Goal: Task Accomplishment & Management: Complete application form

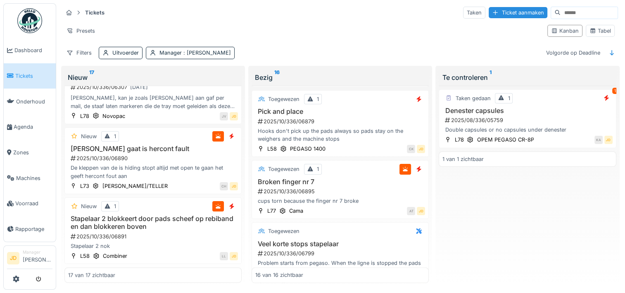
scroll to position [904, 0]
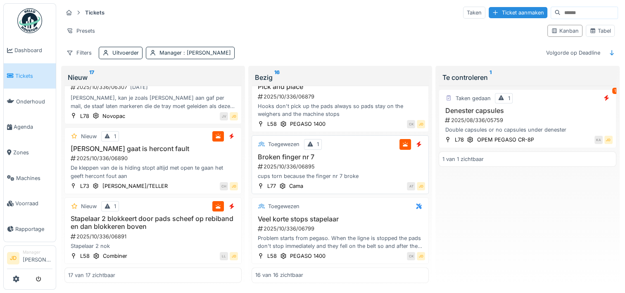
click at [374, 162] on div "2025/10/336/06895" at bounding box center [341, 166] width 168 height 8
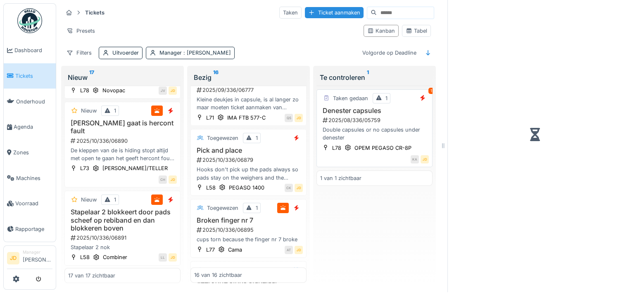
scroll to position [1005, 0]
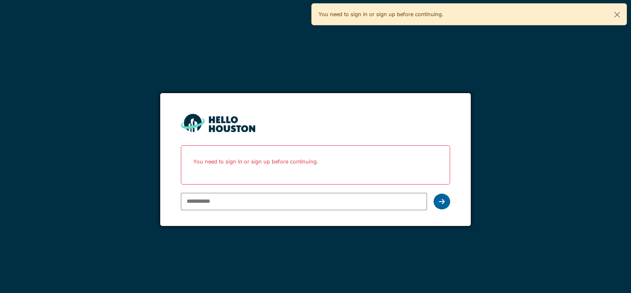
type input "**********"
click at [439, 200] on icon at bounding box center [442, 201] width 6 height 7
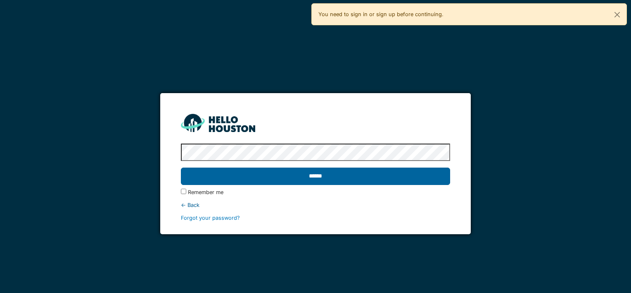
click at [355, 178] on input "******" at bounding box center [315, 175] width 269 height 17
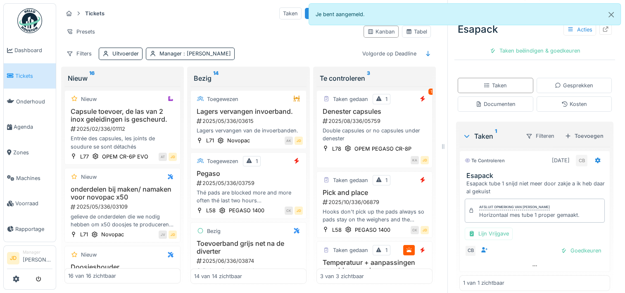
scroll to position [148, 0]
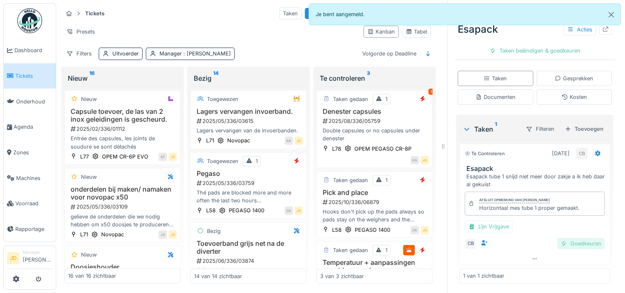
click at [564, 246] on div "Goedkeuren" at bounding box center [582, 243] width 48 height 11
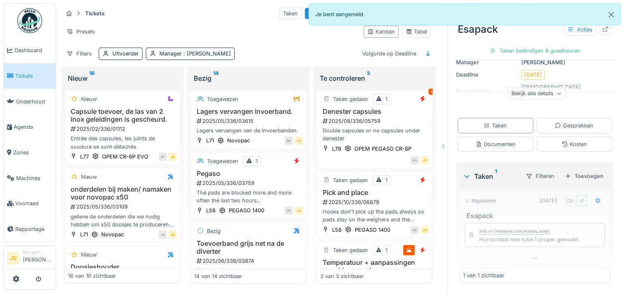
scroll to position [100, 0]
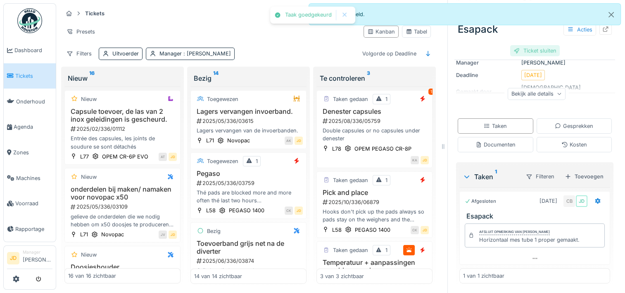
click at [533, 49] on div "Ticket sluiten" at bounding box center [535, 50] width 50 height 11
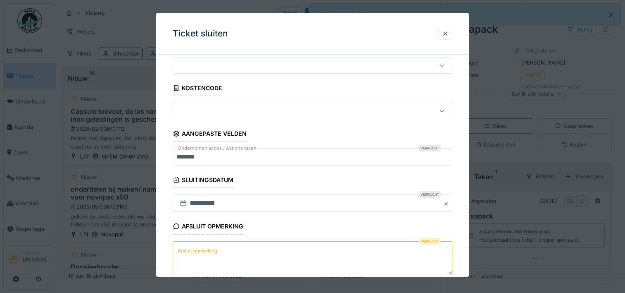
scroll to position [72, 0]
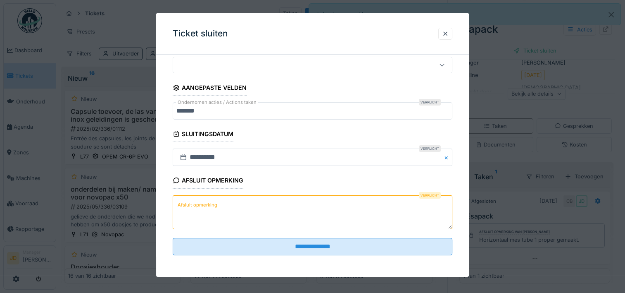
click at [262, 210] on textarea "Afsluit opmerking" at bounding box center [313, 212] width 280 height 34
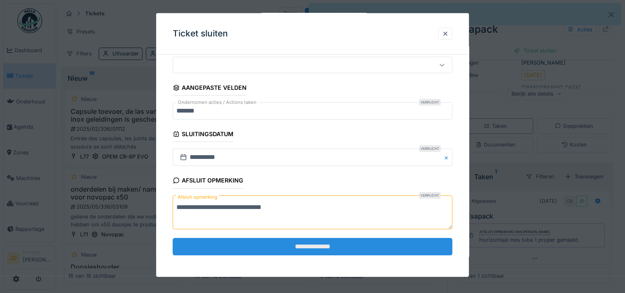
type textarea "**********"
click at [269, 242] on input "**********" at bounding box center [313, 246] width 280 height 17
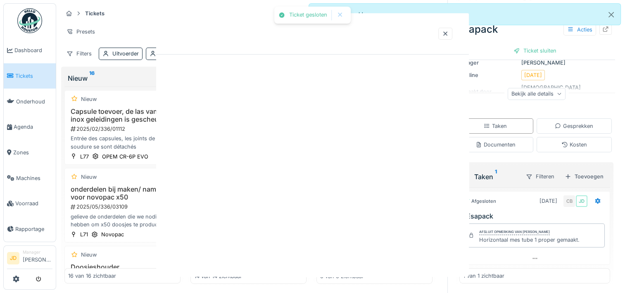
scroll to position [0, 0]
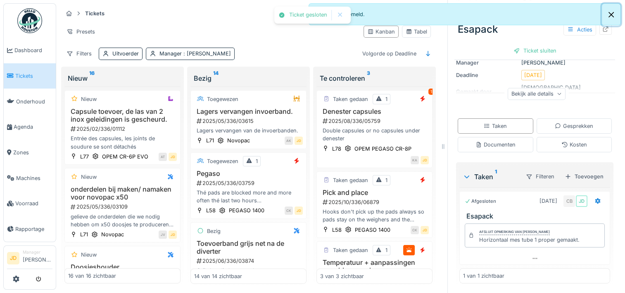
click at [614, 17] on button "Close" at bounding box center [611, 15] width 19 height 22
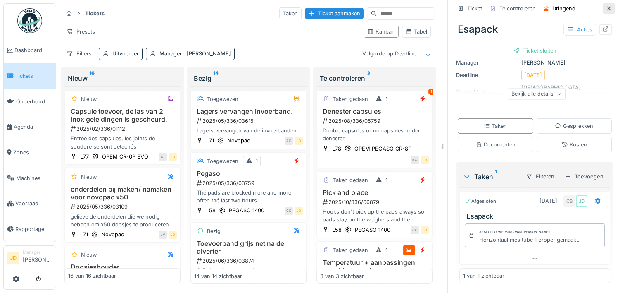
click at [607, 10] on icon at bounding box center [609, 8] width 4 height 4
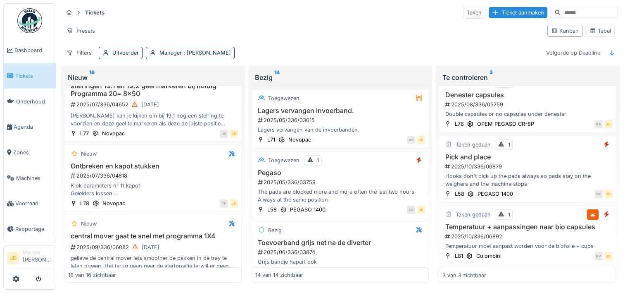
scroll to position [289, 0]
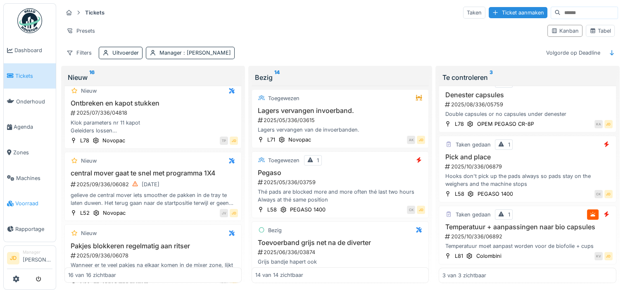
click at [25, 193] on link "Voorraad" at bounding box center [30, 204] width 52 height 26
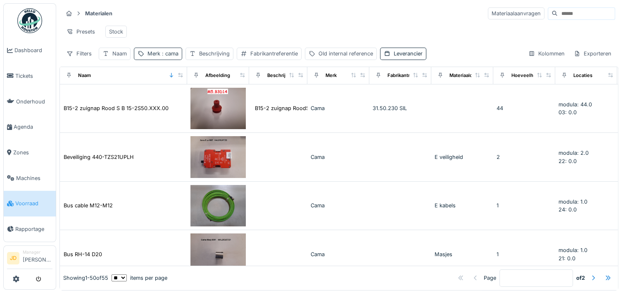
click at [152, 55] on div "Merk : cama" at bounding box center [158, 54] width 48 height 12
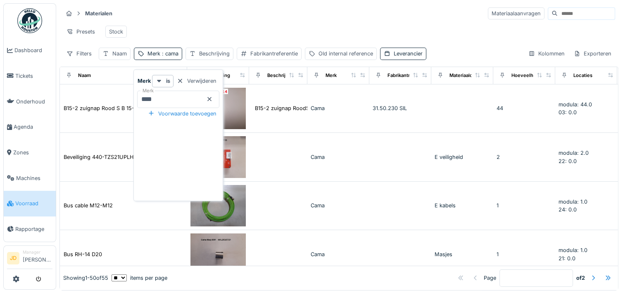
click at [213, 97] on icon at bounding box center [209, 98] width 7 height 5
click at [203, 96] on input "Merk" at bounding box center [178, 99] width 82 height 17
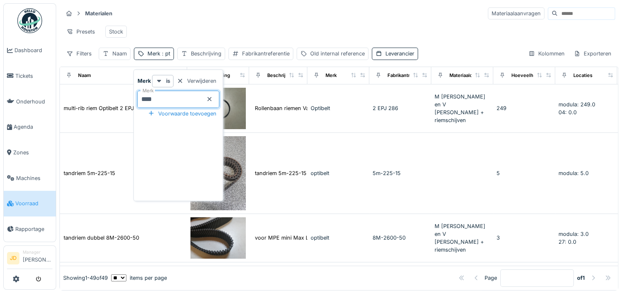
type input "*****"
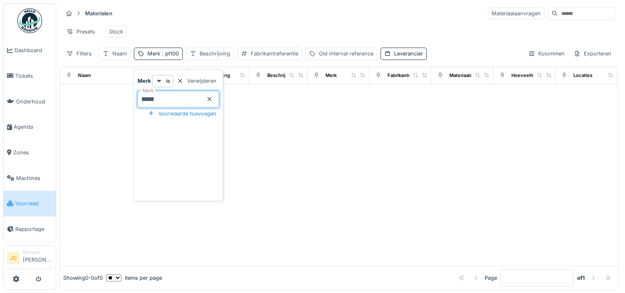
click at [210, 24] on div "Presets Stock" at bounding box center [339, 31] width 553 height 19
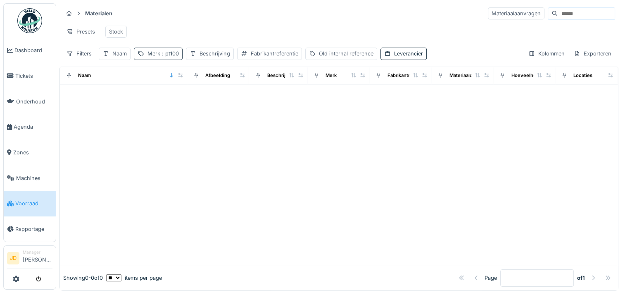
click at [170, 57] on span ": pt100" at bounding box center [169, 53] width 19 height 6
click at [213, 97] on icon at bounding box center [209, 98] width 7 height 5
click at [119, 57] on div "Naam" at bounding box center [119, 54] width 14 height 8
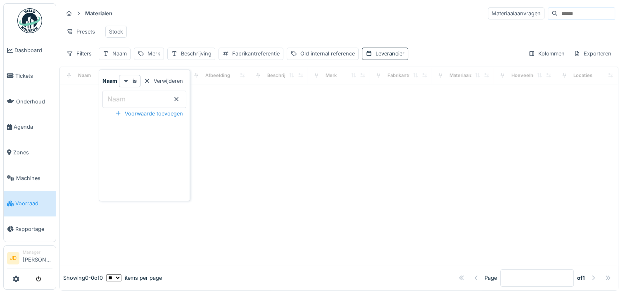
click at [133, 95] on input "Naam" at bounding box center [144, 99] width 84 height 17
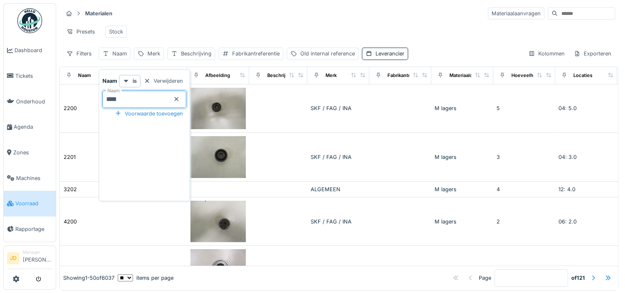
type input "*****"
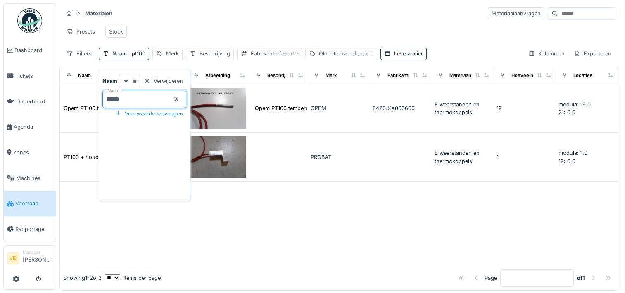
click at [251, 24] on div "Presets Stock" at bounding box center [339, 31] width 553 height 19
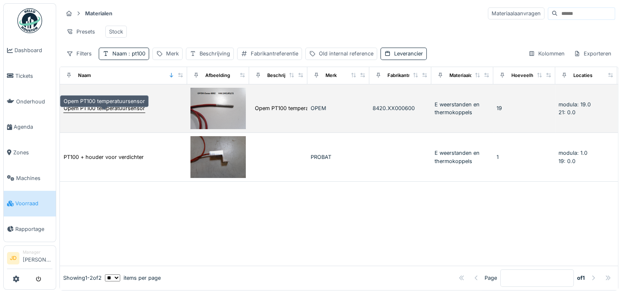
click at [145, 111] on div "Opem PT100 temperatuursensor" at bounding box center [104, 108] width 82 height 9
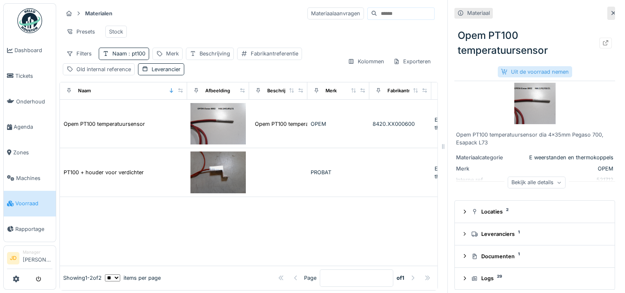
click at [503, 68] on div "Uit de voorraad nemen" at bounding box center [535, 71] width 74 height 11
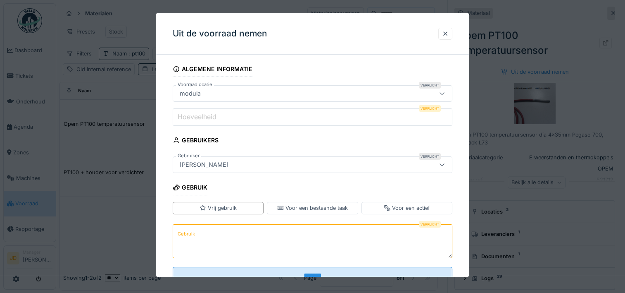
click at [272, 119] on input "Hoeveelheid" at bounding box center [313, 116] width 280 height 17
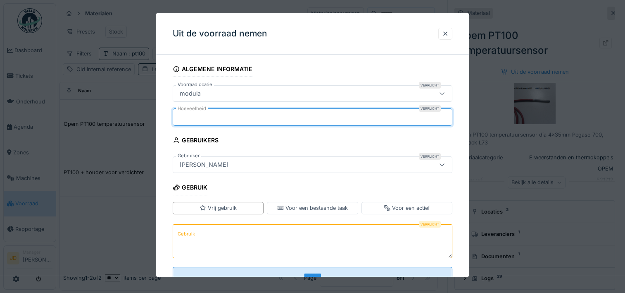
type input "*"
click at [265, 228] on textarea "Gebruik" at bounding box center [313, 241] width 280 height 34
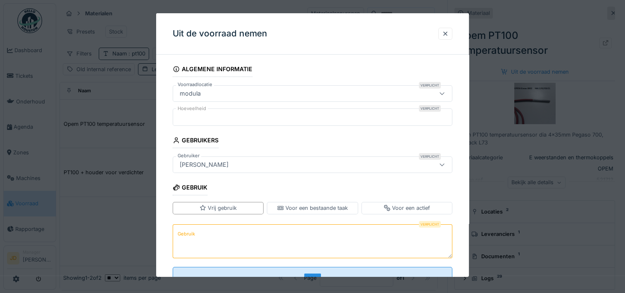
click at [268, 164] on div "[PERSON_NAME]" at bounding box center [295, 164] width 238 height 9
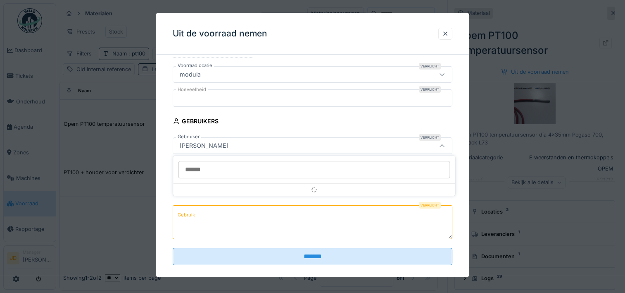
scroll to position [19, 0]
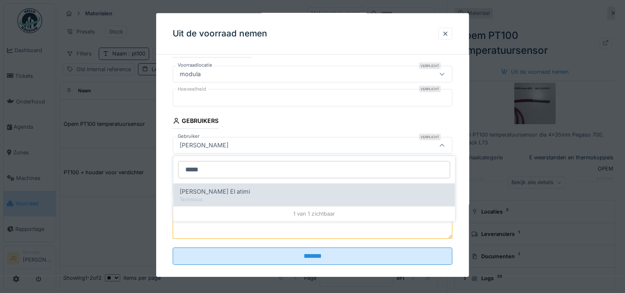
type input "*****"
click at [231, 197] on div "Technicus" at bounding box center [314, 199] width 269 height 7
type input "****"
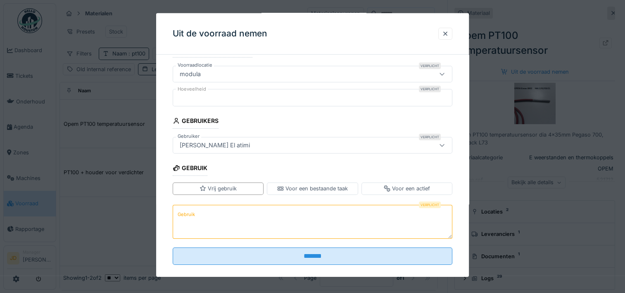
click at [238, 211] on textarea "Gebruik" at bounding box center [313, 221] width 280 height 34
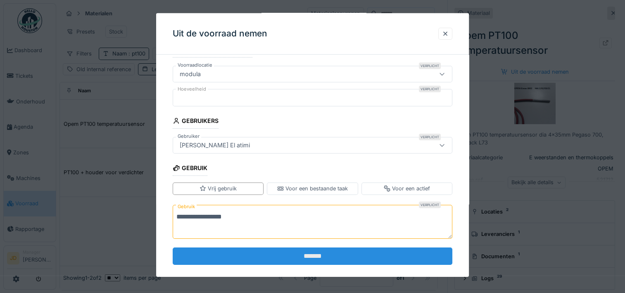
type textarea "**********"
click at [260, 257] on input "*******" at bounding box center [313, 255] width 280 height 17
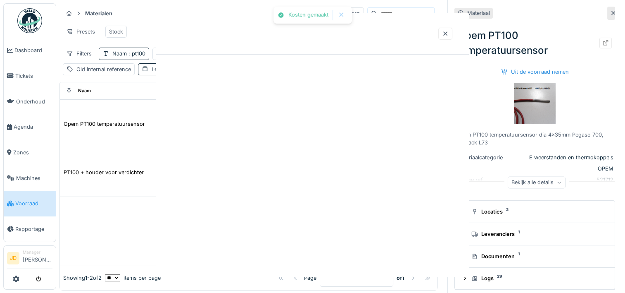
scroll to position [0, 0]
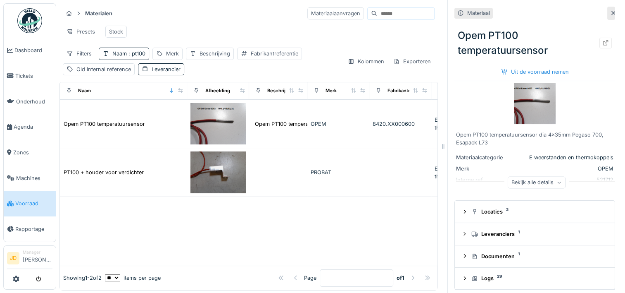
click at [608, 15] on div at bounding box center [612, 13] width 8 height 13
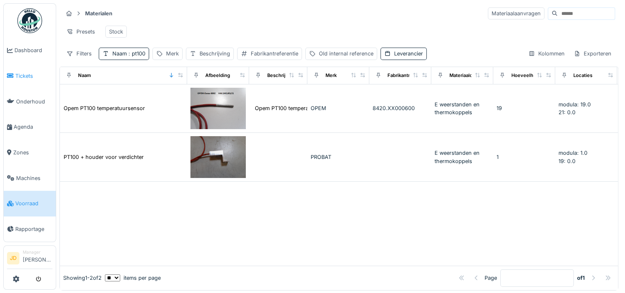
click at [29, 74] on span "Tickets" at bounding box center [33, 76] width 37 height 8
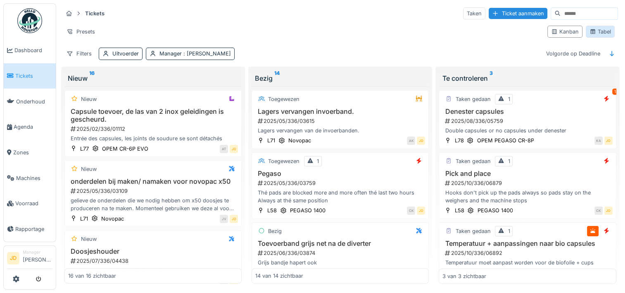
click at [598, 32] on div "Tabel" at bounding box center [600, 32] width 21 height 8
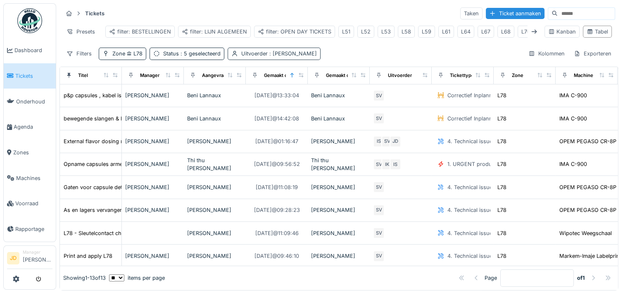
click at [317, 57] on span ": [PERSON_NAME]" at bounding box center [292, 53] width 49 height 6
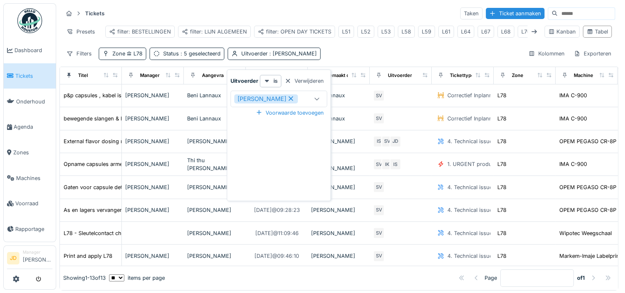
click at [293, 101] on icon at bounding box center [291, 98] width 5 height 5
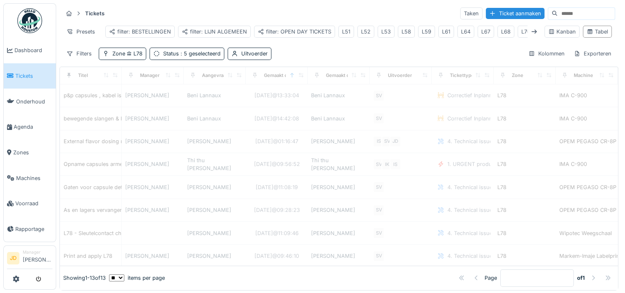
click at [349, 52] on div "Tickets Taken Ticket aanmaken Presets filter: BESTELLINGEN filter: LIJN ALGEMEE…" at bounding box center [339, 33] width 559 height 60
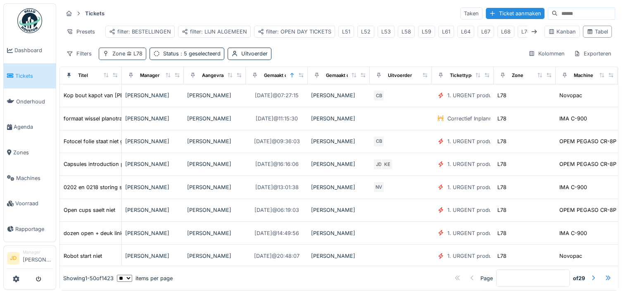
click at [127, 56] on icon at bounding box center [129, 54] width 5 height 4
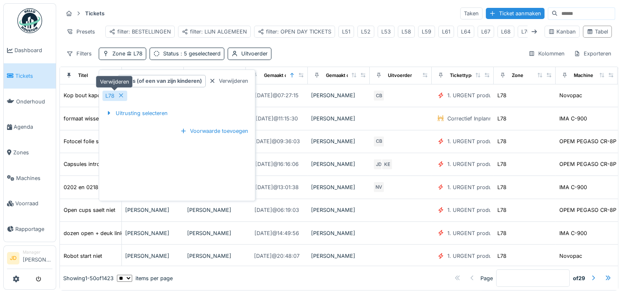
click at [121, 96] on icon at bounding box center [121, 95] width 7 height 5
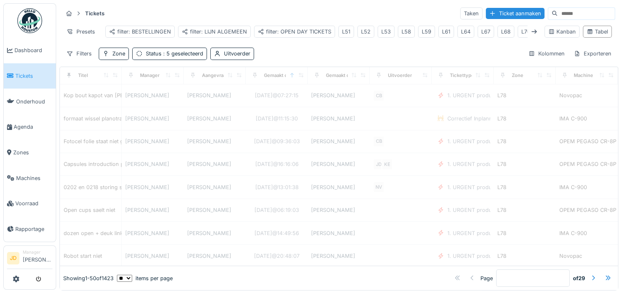
click at [274, 50] on div "Tickets Taken Ticket aanmaken Presets filter: BESTELLINGEN filter: LIJN ALGEMEE…" at bounding box center [339, 33] width 559 height 60
click at [88, 60] on div "Filters" at bounding box center [79, 54] width 33 height 12
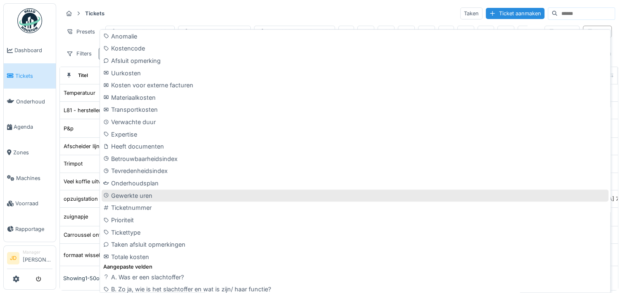
scroll to position [372, 0]
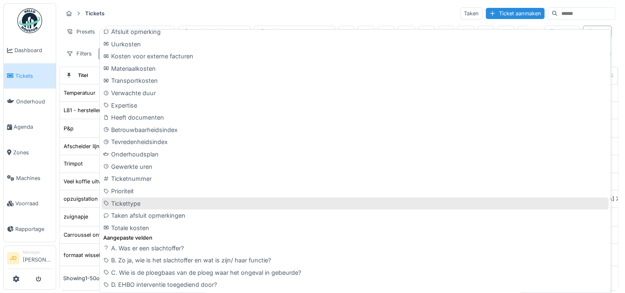
click at [142, 198] on div "Tickettype" at bounding box center [355, 203] width 507 height 12
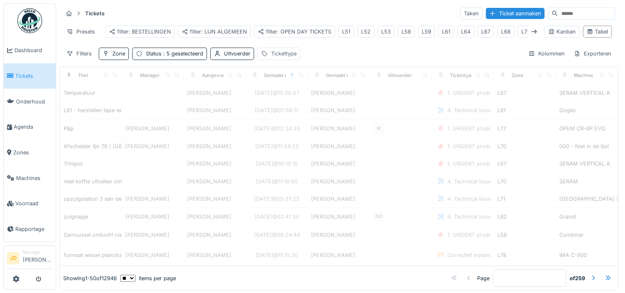
click at [279, 60] on div "Tickettype" at bounding box center [278, 54] width 43 height 12
click at [279, 98] on div "Tickettype" at bounding box center [284, 98] width 41 height 9
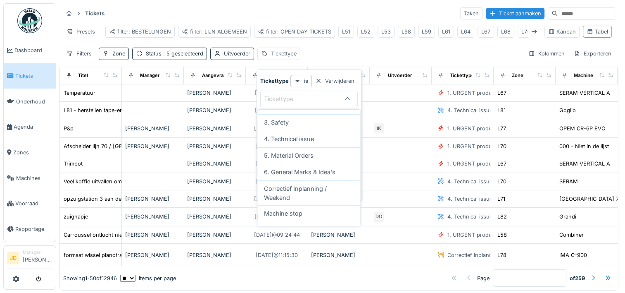
scroll to position [83, 0]
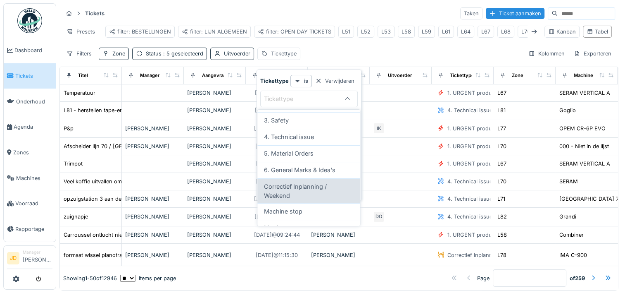
click at [297, 184] on span "Correctief Inplanning / Weekend" at bounding box center [308, 191] width 89 height 18
type input "****"
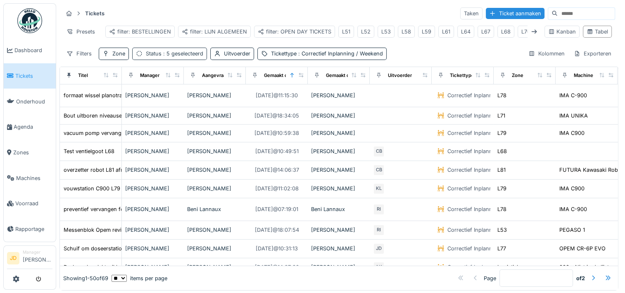
click at [179, 57] on span ": 5 geselecteerd" at bounding box center [183, 53] width 42 height 6
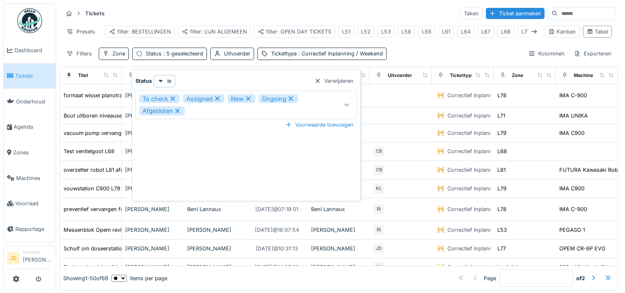
click at [177, 111] on icon at bounding box center [177, 111] width 7 height 6
type input "**********"
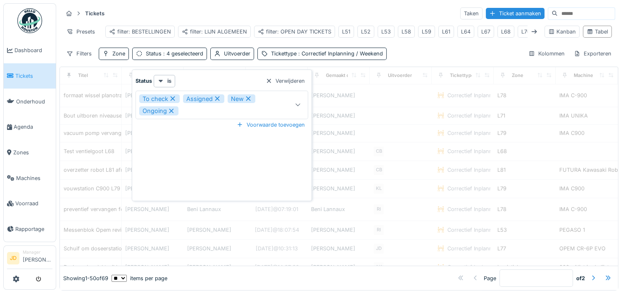
click at [210, 8] on div "Tickets Taken Ticket aanmaken" at bounding box center [339, 14] width 553 height 14
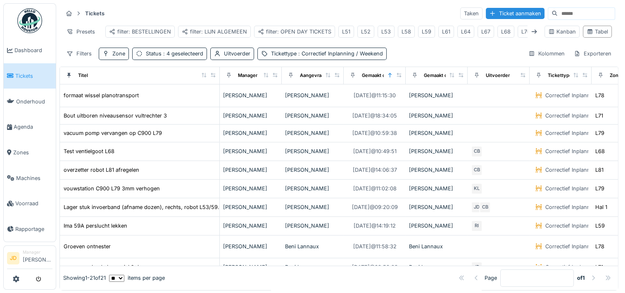
drag, startPoint x: 114, startPoint y: 81, endPoint x: 212, endPoint y: 89, distance: 97.8
click at [212, 84] on th "Titel" at bounding box center [140, 75] width 160 height 17
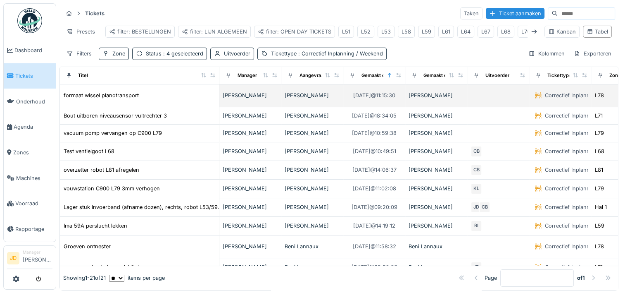
click at [187, 100] on div "formaat wissel planotransport" at bounding box center [139, 95] width 152 height 9
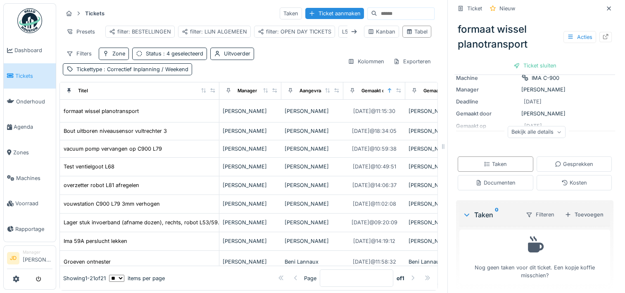
scroll to position [136, 0]
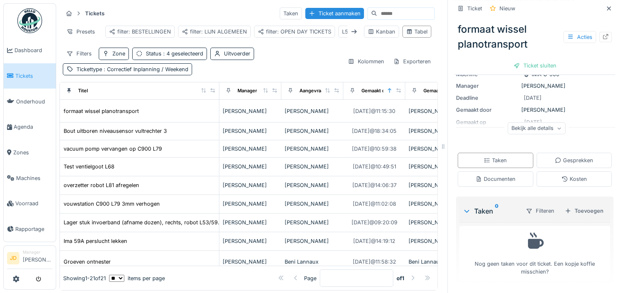
click at [537, 128] on div "Bekijk alle details" at bounding box center [537, 128] width 58 height 12
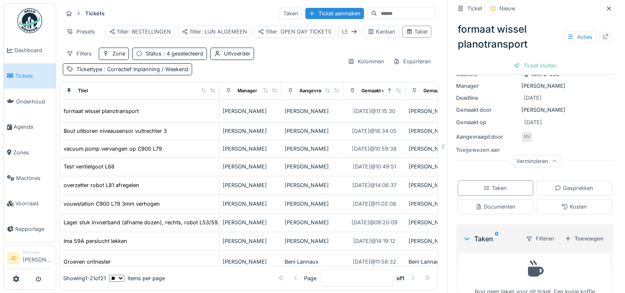
click at [542, 164] on div "Verminderen" at bounding box center [537, 161] width 48 height 12
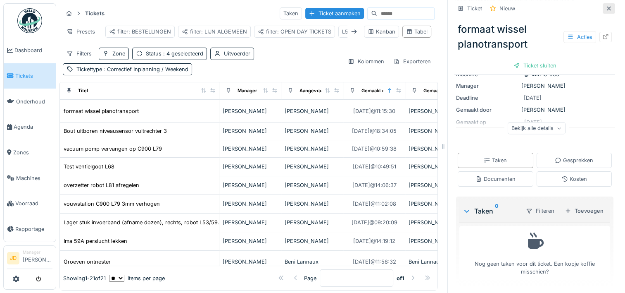
click at [606, 9] on icon at bounding box center [609, 8] width 7 height 5
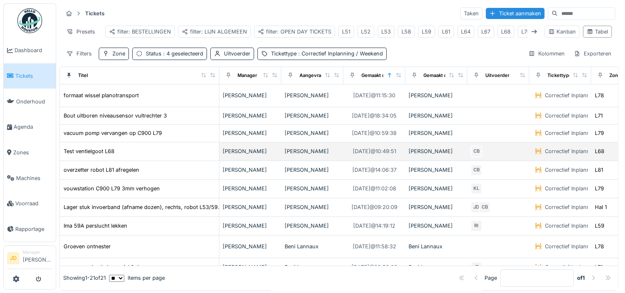
click at [176, 152] on div "Test ventielgoot L68" at bounding box center [139, 151] width 152 height 9
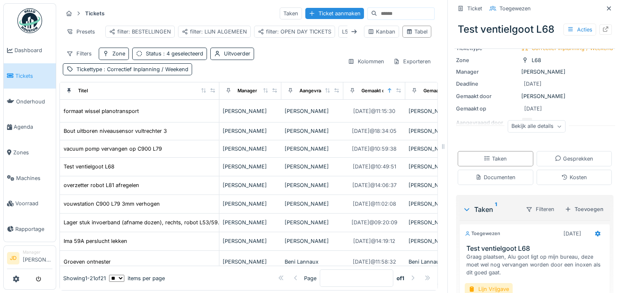
scroll to position [119, 0]
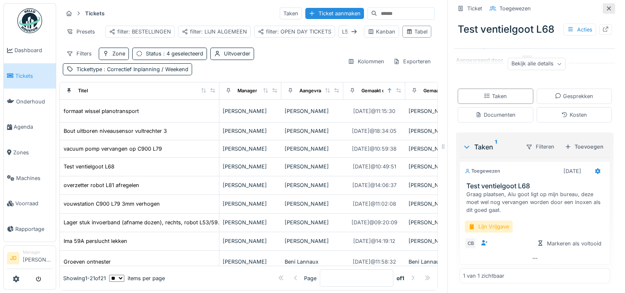
click at [606, 10] on icon at bounding box center [609, 8] width 7 height 5
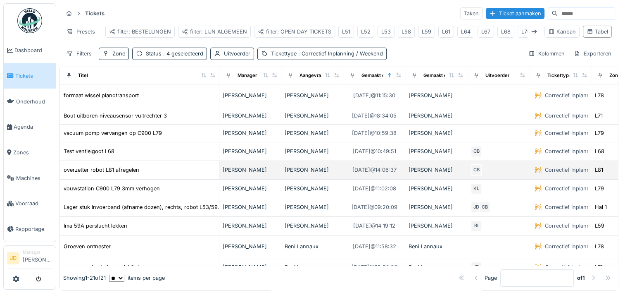
click at [160, 172] on div "overzetter robot L81 afregelen" at bounding box center [139, 169] width 152 height 9
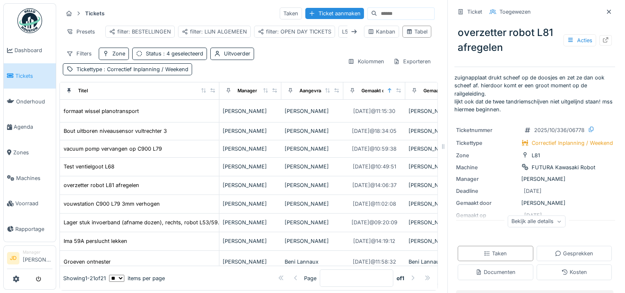
click at [508, 219] on div "Bekijk alle details" at bounding box center [537, 221] width 58 height 12
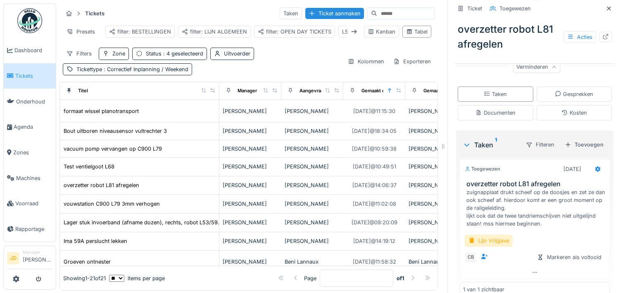
scroll to position [203, 0]
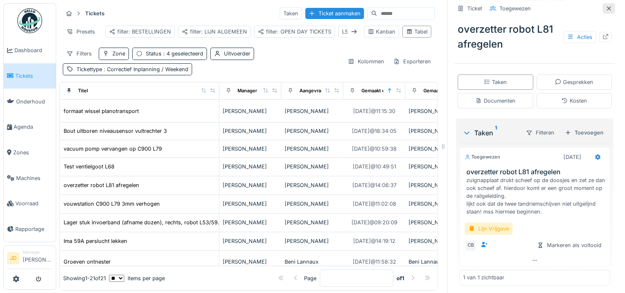
click at [606, 10] on icon at bounding box center [609, 8] width 7 height 5
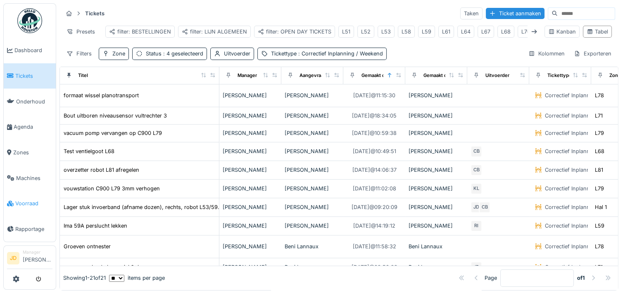
click at [31, 199] on span "Voorraad" at bounding box center [33, 203] width 37 height 8
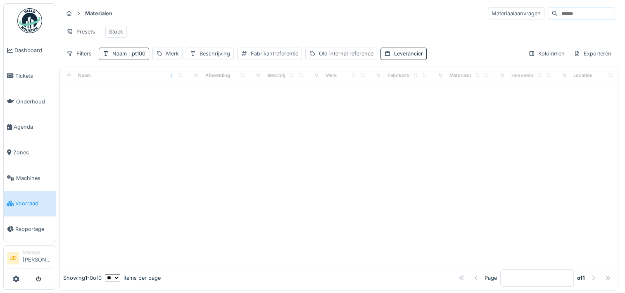
click at [138, 54] on div "Naam : pt100" at bounding box center [124, 54] width 50 height 12
click at [180, 99] on icon at bounding box center [176, 98] width 7 height 5
click at [176, 98] on input "Naam" at bounding box center [144, 99] width 84 height 17
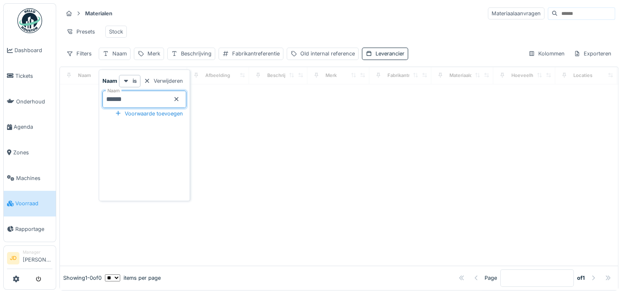
type input "*******"
click at [244, 33] on div "Presets Stock" at bounding box center [339, 31] width 553 height 19
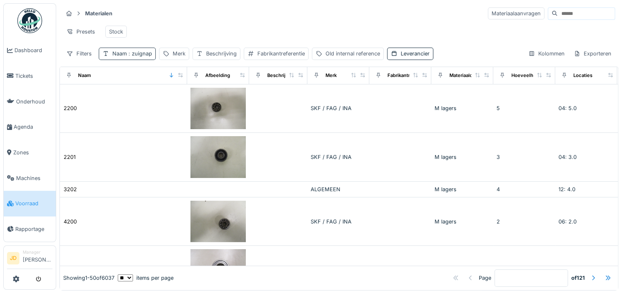
click at [143, 57] on span ": zuignap" at bounding box center [139, 53] width 25 height 6
click at [165, 99] on input "*******" at bounding box center [144, 99] width 84 height 17
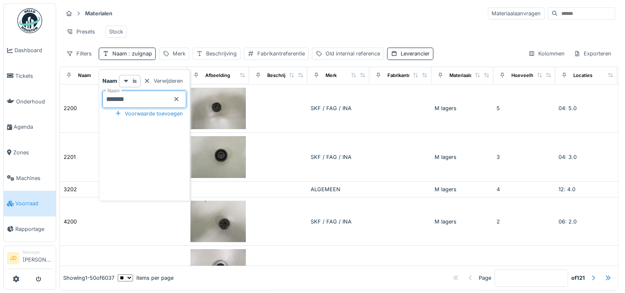
click at [160, 40] on div "Presets Stock" at bounding box center [339, 31] width 553 height 19
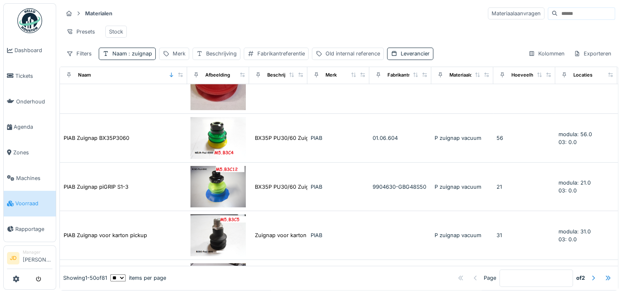
scroll to position [839, 0]
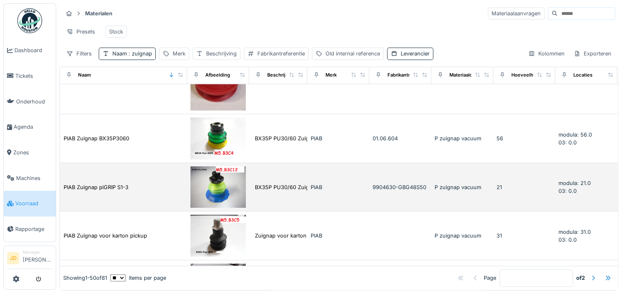
click at [226, 189] on img at bounding box center [218, 187] width 55 height 42
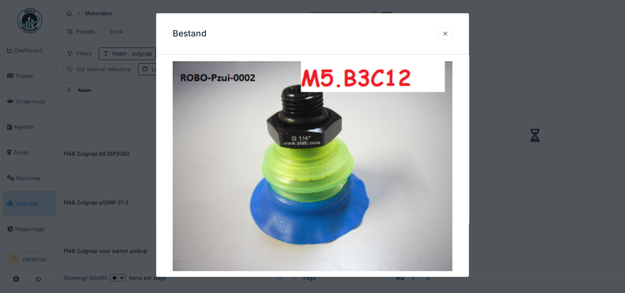
click at [448, 31] on div at bounding box center [445, 34] width 7 height 8
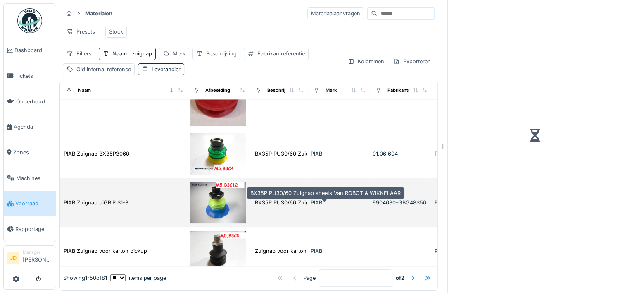
click at [295, 206] on div "BX35P PU30/60 Zuignap sheets Van ROBOT & WIKKE..." at bounding box center [326, 202] width 142 height 8
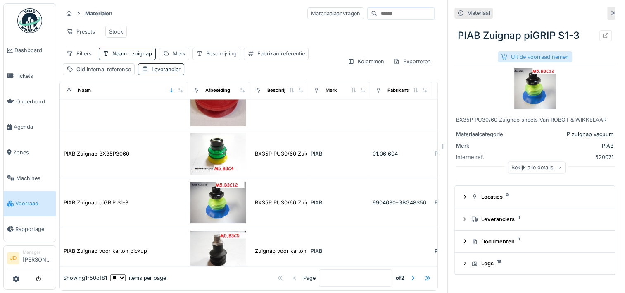
click at [542, 55] on div "Uit de voorraad nemen" at bounding box center [535, 56] width 74 height 11
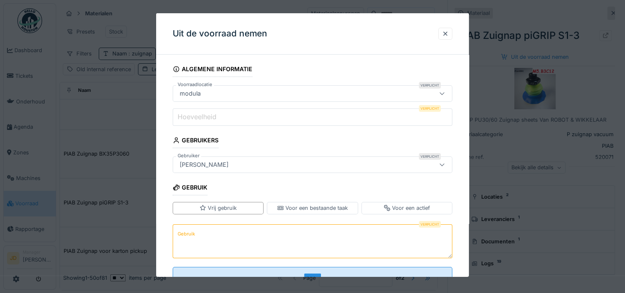
click at [370, 123] on input "Hoeveelheid" at bounding box center [313, 116] width 280 height 17
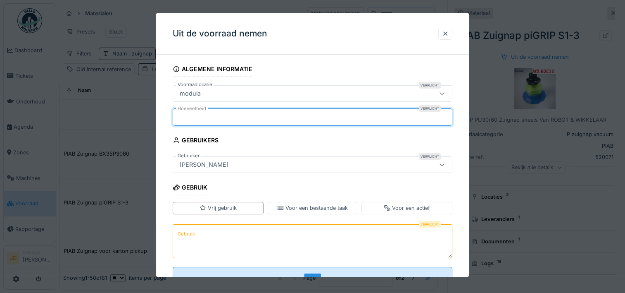
type input "*"
click at [324, 222] on fieldset "Algemene informatie Voorraadlocatie Verplicht modula ****** Hoeveelheid Verplic…" at bounding box center [313, 175] width 280 height 229
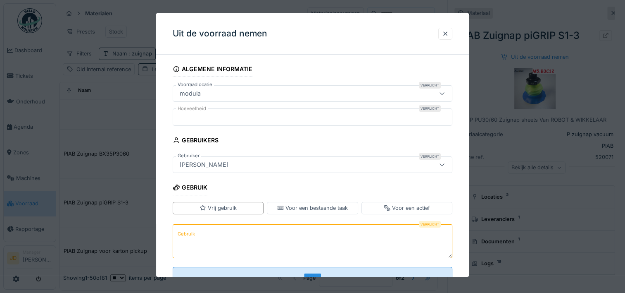
click at [322, 226] on textarea "Gebruik" at bounding box center [313, 241] width 280 height 34
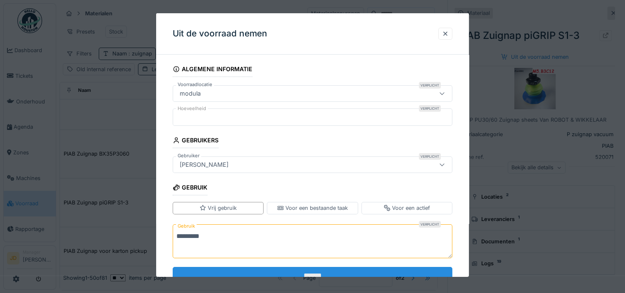
type textarea "*********"
click at [317, 268] on input "*******" at bounding box center [313, 275] width 280 height 17
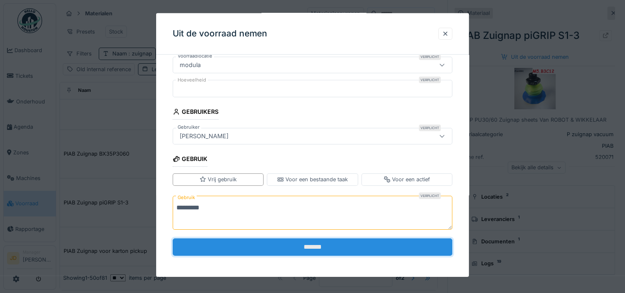
scroll to position [29, 0]
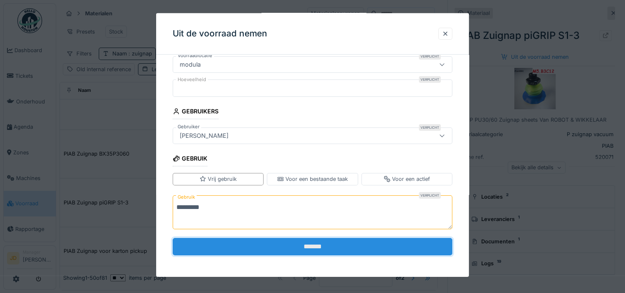
click at [284, 251] on input "*******" at bounding box center [313, 246] width 280 height 17
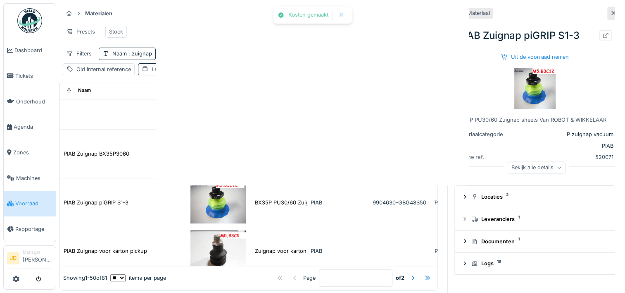
scroll to position [0, 0]
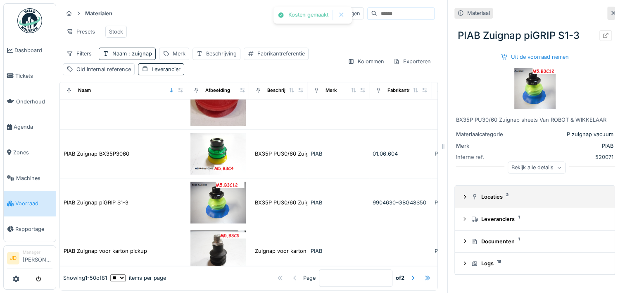
click at [479, 200] on div "Locaties 2" at bounding box center [538, 197] width 133 height 8
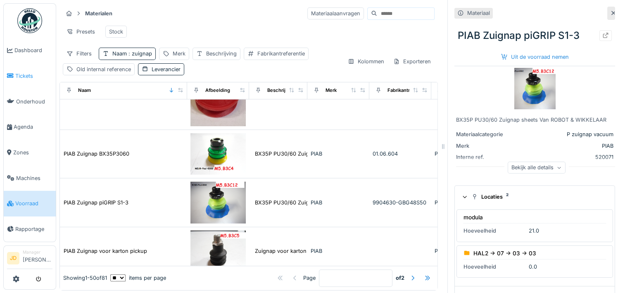
click at [21, 74] on span "Tickets" at bounding box center [33, 76] width 37 height 8
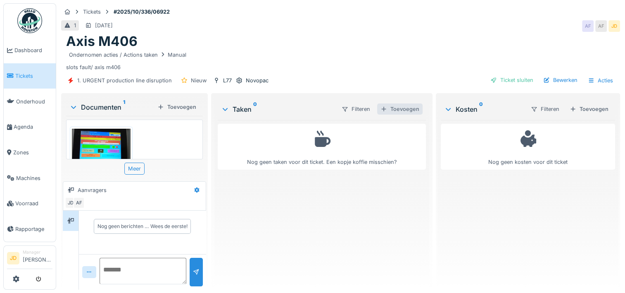
click at [390, 109] on div "Toevoegen" at bounding box center [399, 108] width 45 height 11
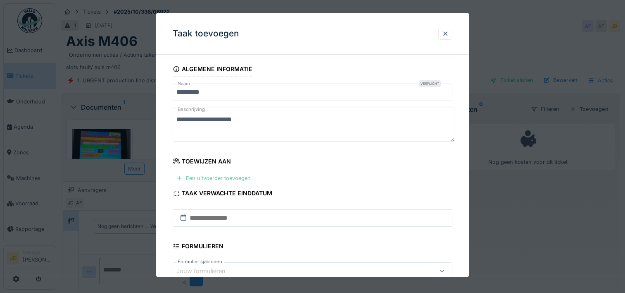
click at [214, 177] on div "Een uitvoerder toevoegen" at bounding box center [213, 177] width 81 height 11
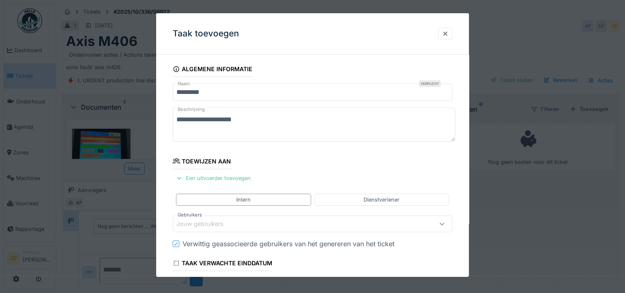
click at [208, 222] on div "Jouw gebruikers" at bounding box center [205, 223] width 59 height 9
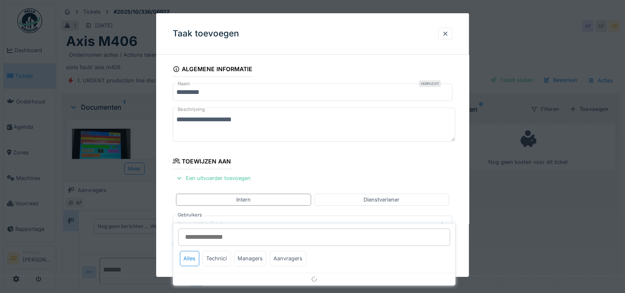
scroll to position [78, 0]
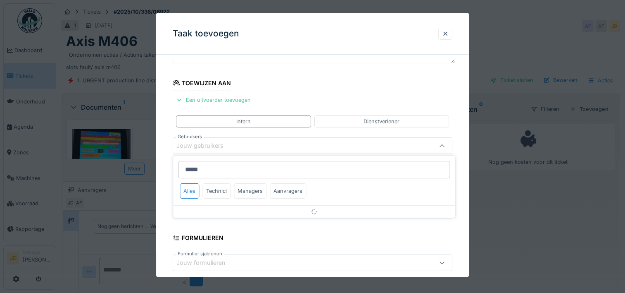
click at [325, 193] on div "Alles Technici Managers Aanvragers" at bounding box center [314, 194] width 282 height 22
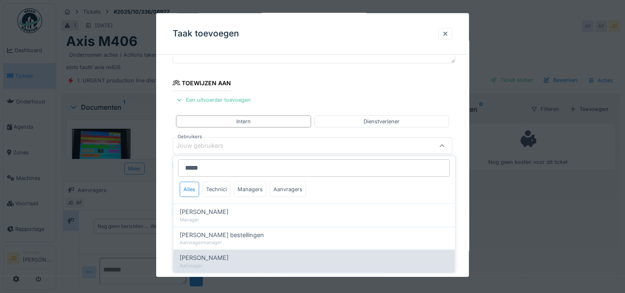
scroll to position [0, 0]
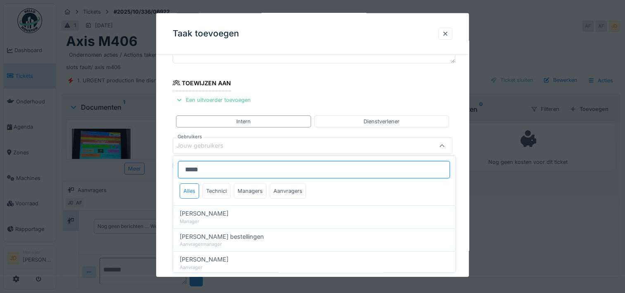
click at [225, 169] on input "*****" at bounding box center [314, 169] width 272 height 17
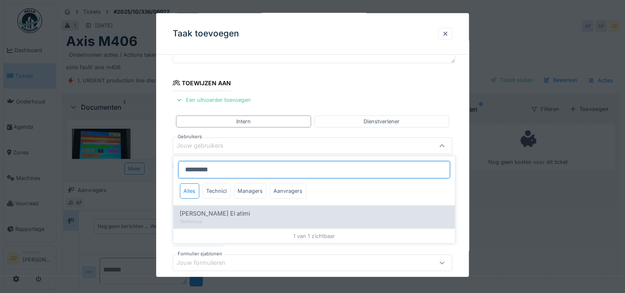
type input "********"
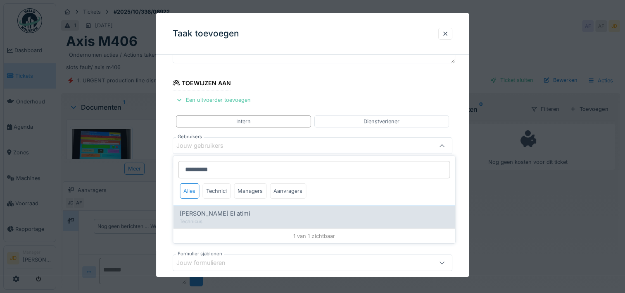
click at [225, 212] on div "[PERSON_NAME] El atimi" at bounding box center [314, 213] width 269 height 9
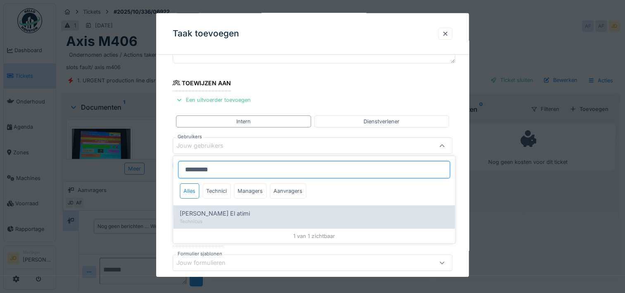
type input "****"
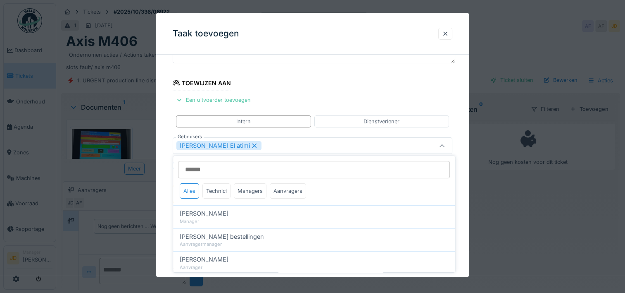
click at [431, 144] on div "[PERSON_NAME] El atimi" at bounding box center [313, 145] width 280 height 17
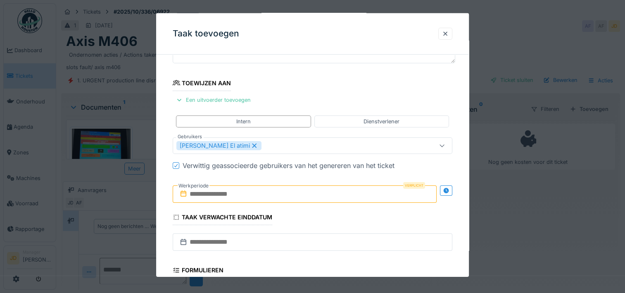
click at [276, 188] on input "text" at bounding box center [305, 193] width 264 height 17
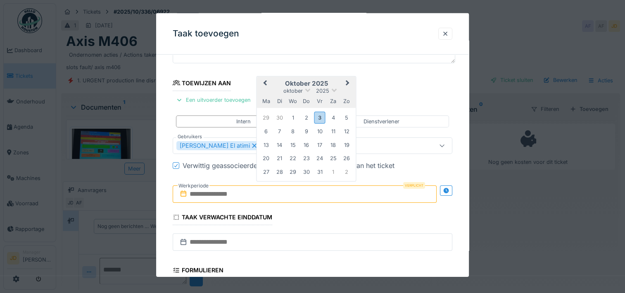
click at [327, 80] on h2 "oktober 2025" at bounding box center [306, 83] width 99 height 7
click at [317, 115] on div "3" at bounding box center [319, 117] width 11 height 12
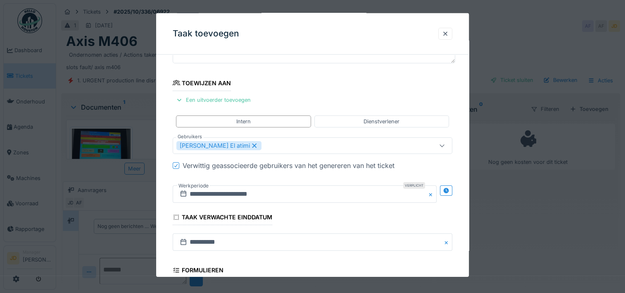
scroll to position [207, 0]
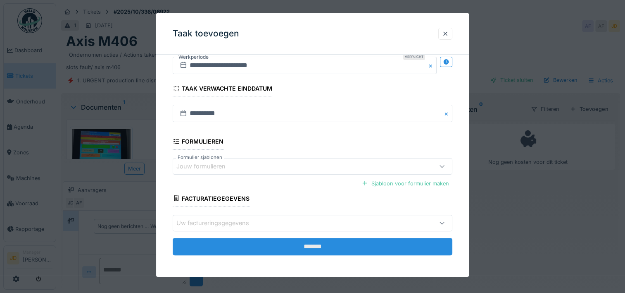
click at [307, 242] on input "*******" at bounding box center [313, 246] width 280 height 17
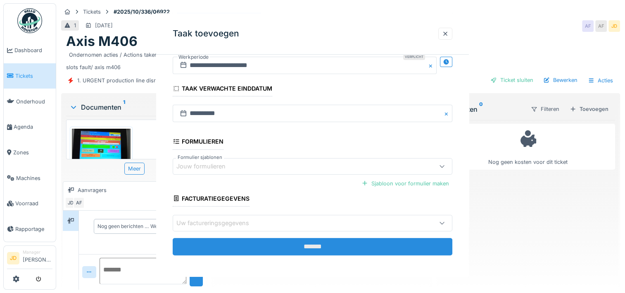
scroll to position [0, 0]
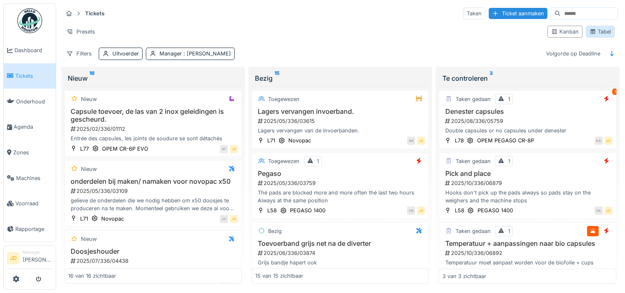
click at [592, 31] on div "Tabel" at bounding box center [600, 32] width 21 height 8
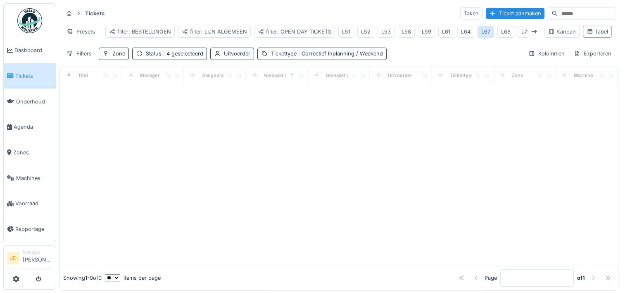
click at [487, 32] on div "L67" at bounding box center [486, 32] width 17 height 12
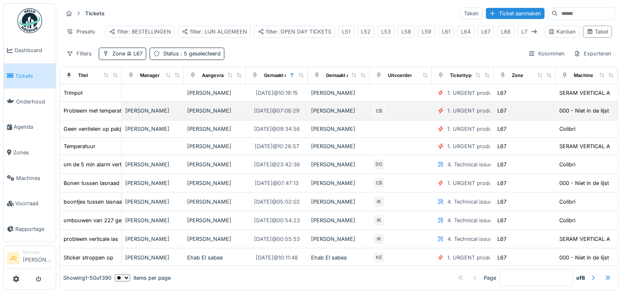
click at [144, 114] on div "[PERSON_NAME]" at bounding box center [152, 111] width 55 height 8
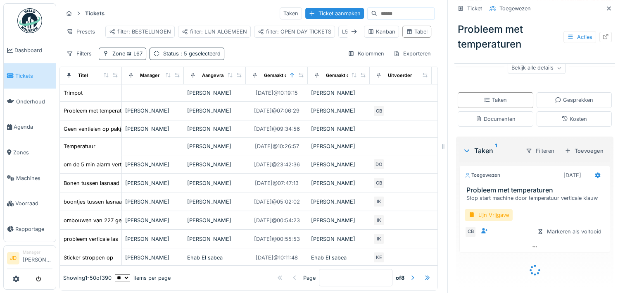
scroll to position [122, 0]
click at [481, 232] on div at bounding box center [484, 230] width 12 height 10
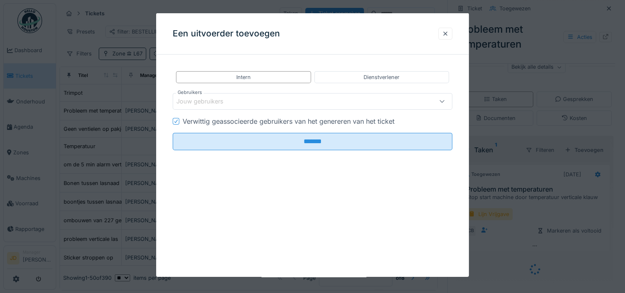
click at [336, 99] on div "Jouw gebruikers" at bounding box center [295, 101] width 238 height 9
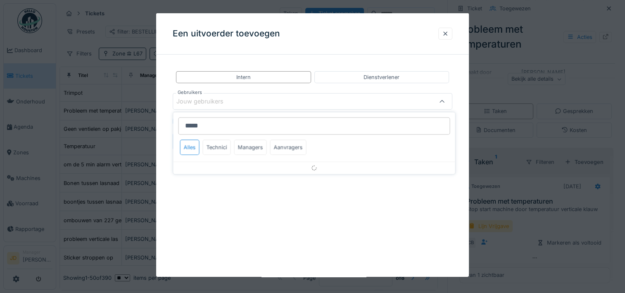
scroll to position [110, 0]
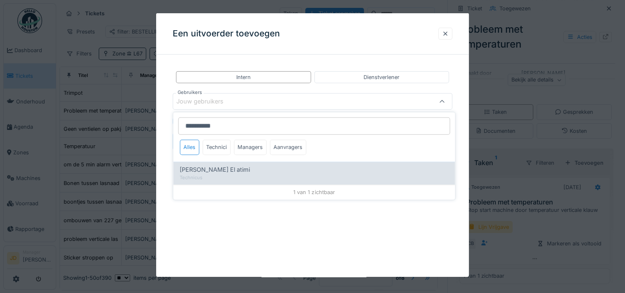
type input "**********"
click at [238, 176] on div "Technicus" at bounding box center [314, 177] width 269 height 7
type input "****"
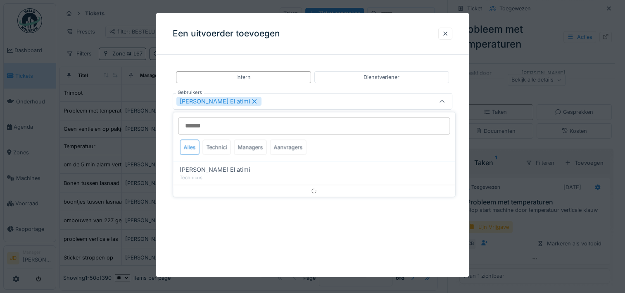
click at [450, 105] on div at bounding box center [442, 101] width 20 height 16
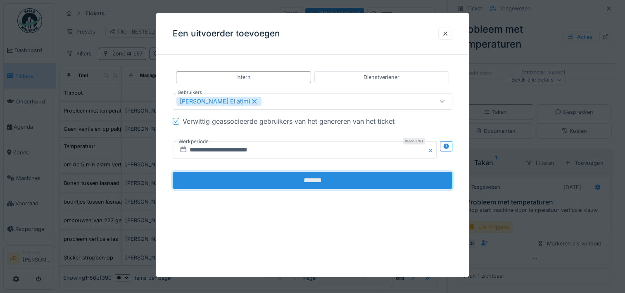
click at [274, 178] on input "*******" at bounding box center [313, 180] width 280 height 17
drag, startPoint x: 327, startPoint y: 174, endPoint x: 330, endPoint y: 212, distance: 38.5
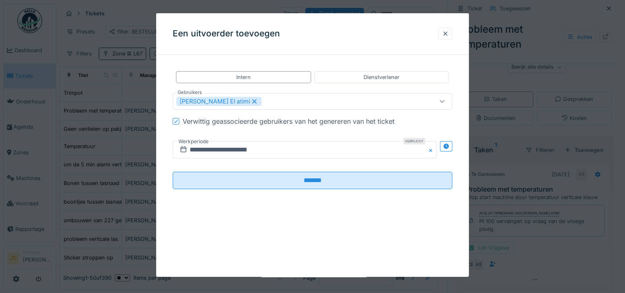
click at [329, 199] on div "**********" at bounding box center [312, 136] width 313 height 151
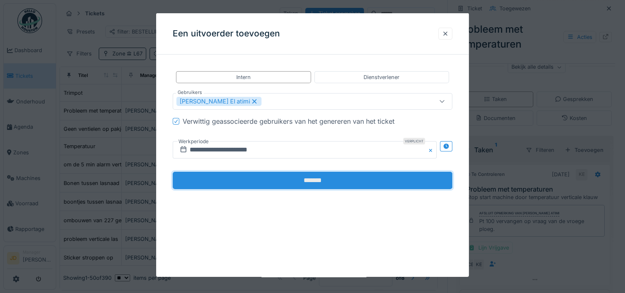
click at [348, 172] on input "*******" at bounding box center [313, 180] width 280 height 17
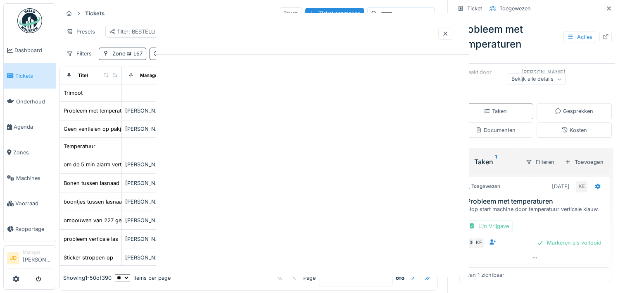
scroll to position [110, 0]
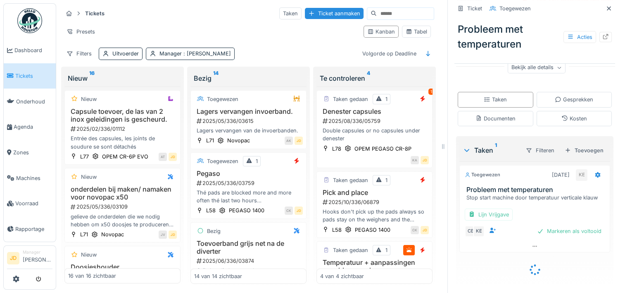
scroll to position [122, 0]
click at [596, 173] on icon at bounding box center [598, 174] width 5 height 6
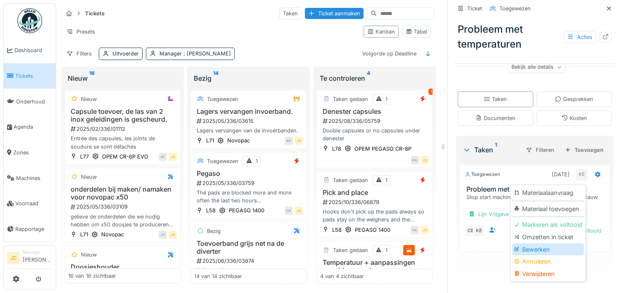
click at [569, 246] on div "Bewerken" at bounding box center [547, 249] width 71 height 12
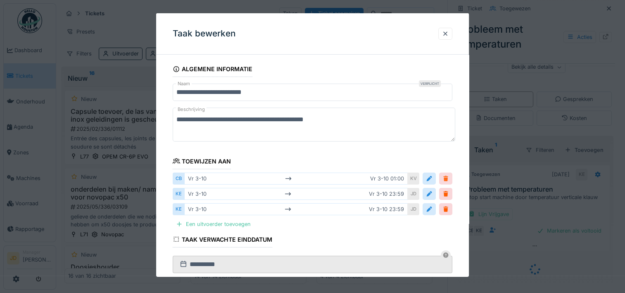
click at [449, 176] on div at bounding box center [446, 178] width 7 height 8
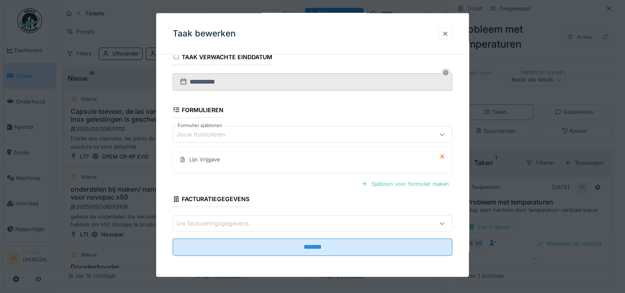
scroll to position [17, 0]
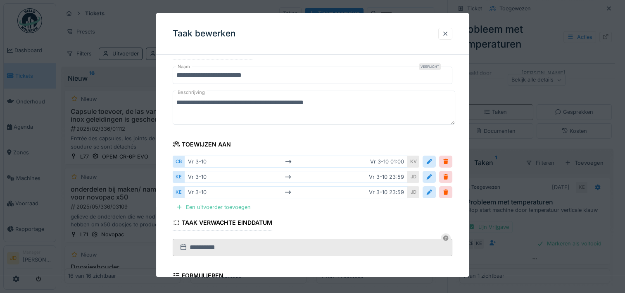
click at [448, 33] on div at bounding box center [445, 34] width 7 height 8
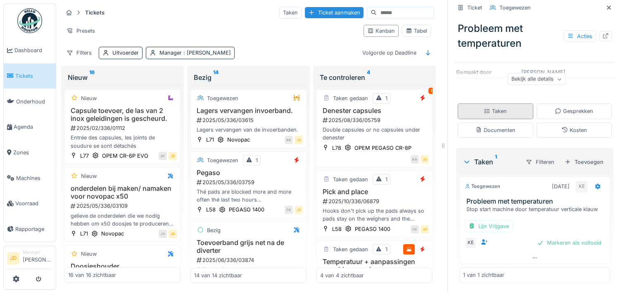
scroll to position [7, 0]
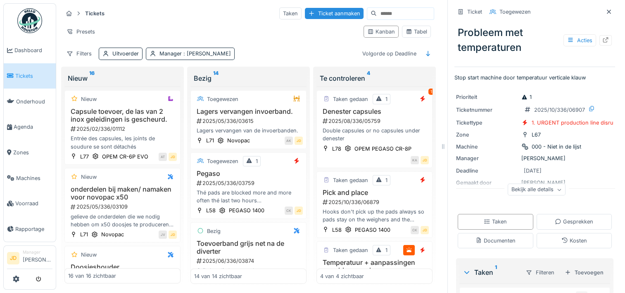
click at [557, 189] on icon at bounding box center [559, 189] width 5 height 4
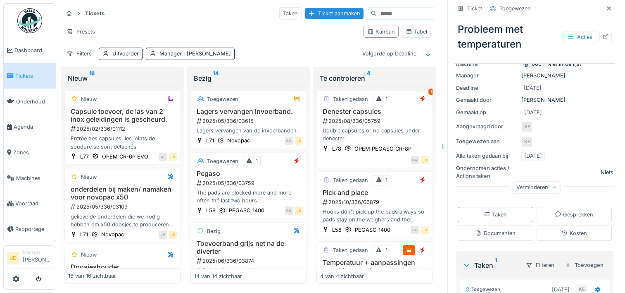
scroll to position [183, 0]
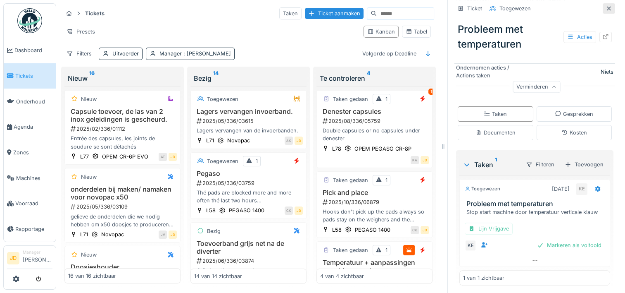
click at [606, 6] on icon at bounding box center [609, 8] width 7 height 5
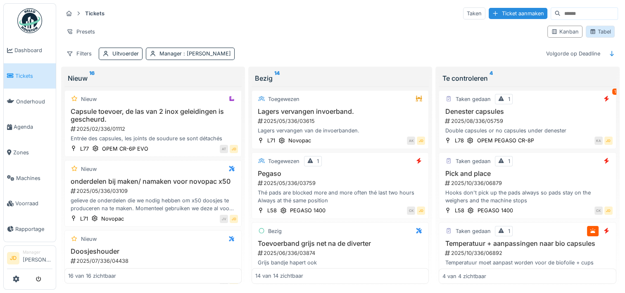
click at [592, 27] on div "Tabel" at bounding box center [600, 32] width 29 height 12
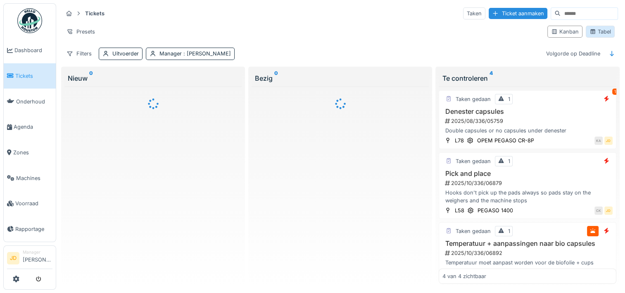
click at [603, 32] on div "Tabel" at bounding box center [600, 32] width 21 height 8
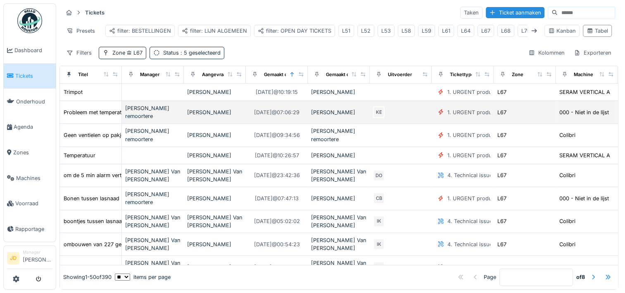
click at [226, 112] on div "[PERSON_NAME]" at bounding box center [214, 112] width 55 height 8
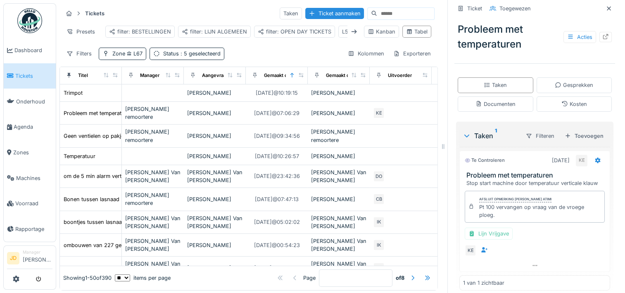
scroll to position [143, 0]
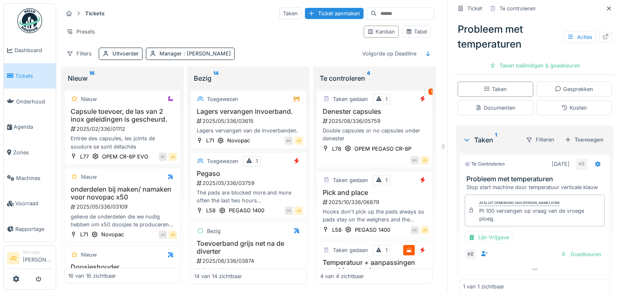
scroll to position [155, 0]
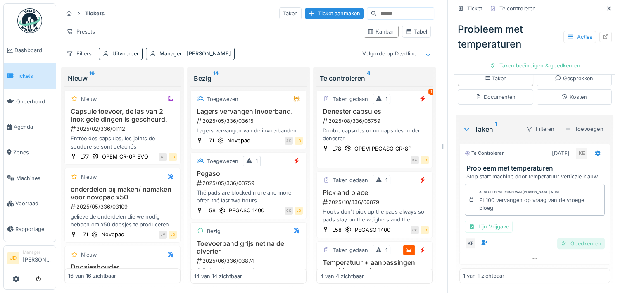
click at [570, 241] on div "Goedkeuren" at bounding box center [582, 243] width 48 height 11
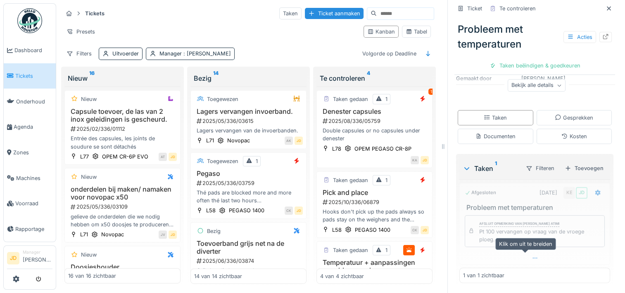
scroll to position [115, 0]
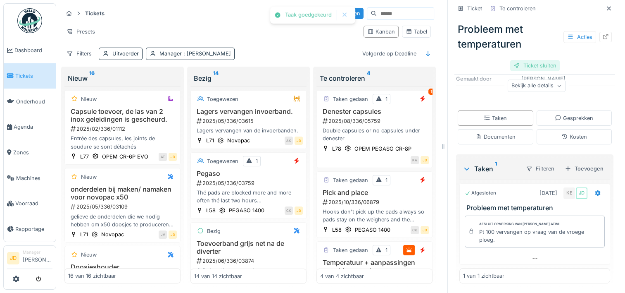
click at [529, 63] on div "Ticket sluiten" at bounding box center [535, 65] width 50 height 11
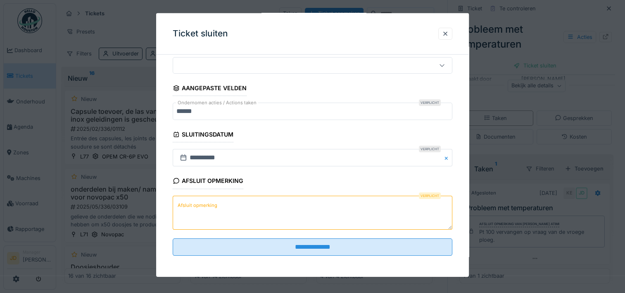
scroll to position [72, 0]
click at [298, 203] on textarea "Afsluit opmerking" at bounding box center [313, 212] width 280 height 34
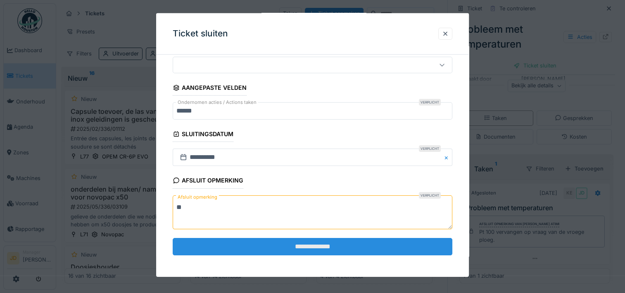
type textarea "**"
click at [300, 238] on input "**********" at bounding box center [313, 246] width 280 height 17
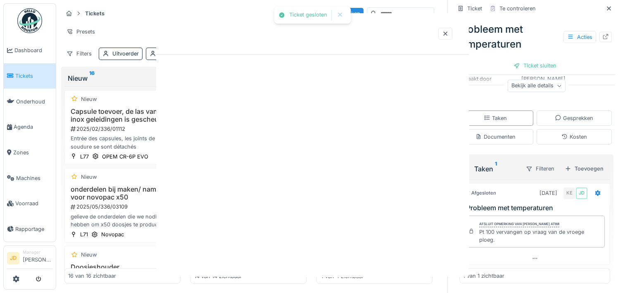
scroll to position [0, 0]
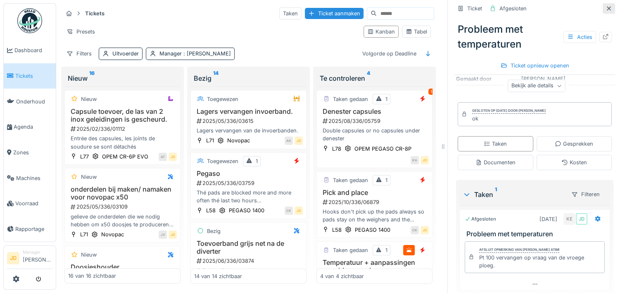
click at [607, 10] on icon at bounding box center [609, 8] width 4 height 4
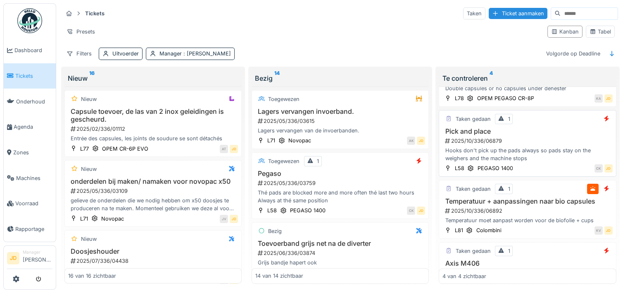
scroll to position [83, 0]
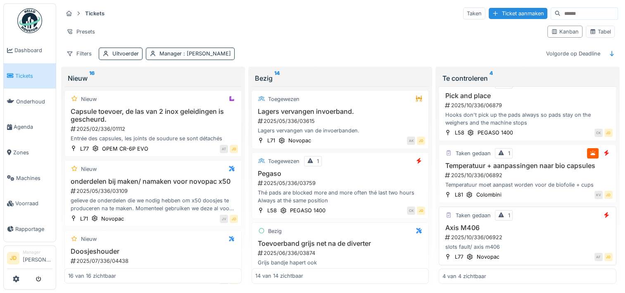
click at [534, 225] on div "Axis M406 2025/10/336/06922 slots fault/ axis m406" at bounding box center [528, 237] width 170 height 27
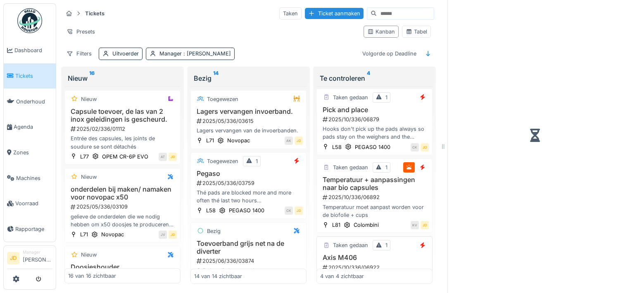
scroll to position [102, 0]
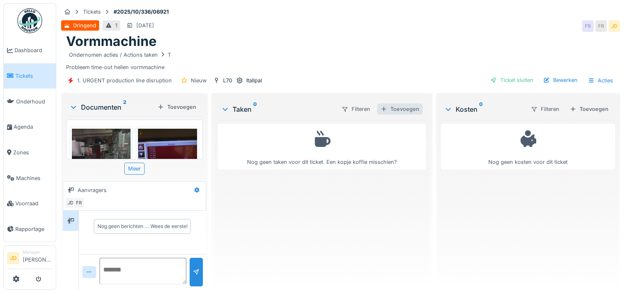
click at [401, 111] on div "Toevoegen" at bounding box center [399, 108] width 45 height 11
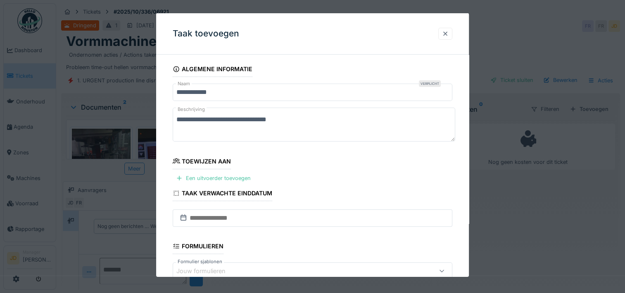
click at [446, 30] on div at bounding box center [445, 34] width 7 height 8
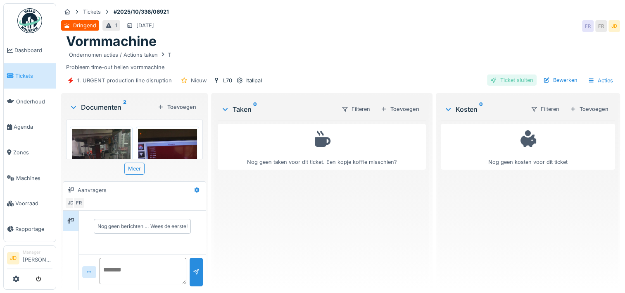
click at [491, 77] on div at bounding box center [494, 80] width 7 height 8
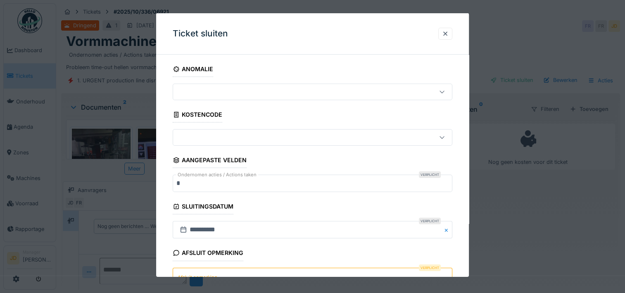
scroll to position [45, 0]
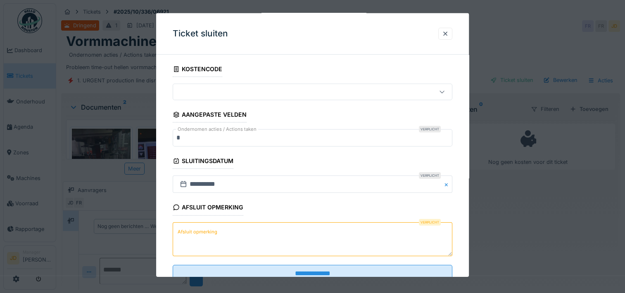
click at [258, 234] on textarea "Afsluit opmerking" at bounding box center [313, 239] width 280 height 34
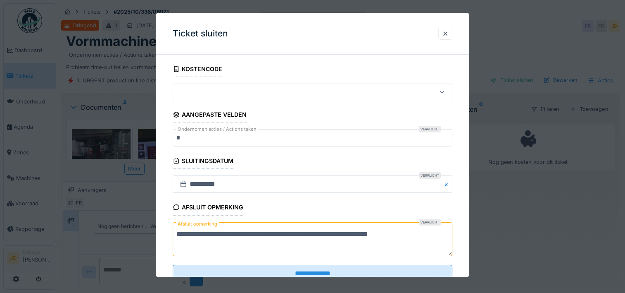
scroll to position [71, 0]
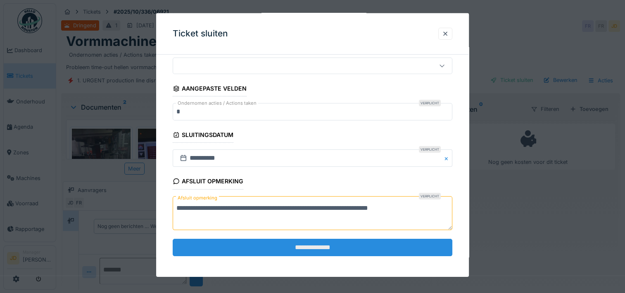
type textarea "**********"
click at [271, 245] on input "**********" at bounding box center [313, 246] width 280 height 17
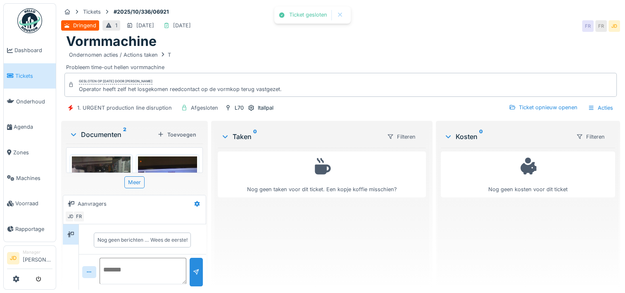
scroll to position [1, 0]
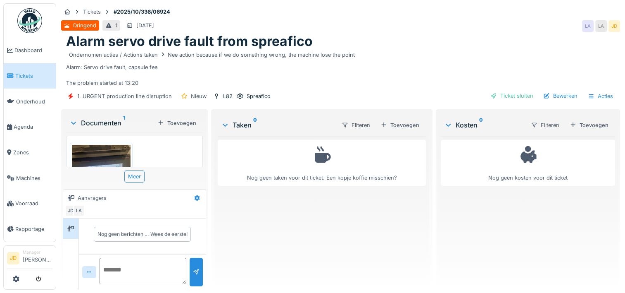
click at [89, 153] on img at bounding box center [101, 184] width 59 height 79
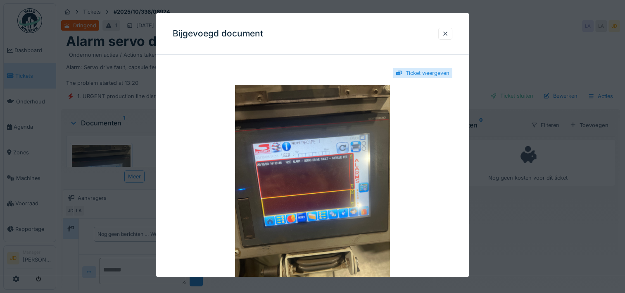
click at [533, 265] on div at bounding box center [312, 146] width 625 height 293
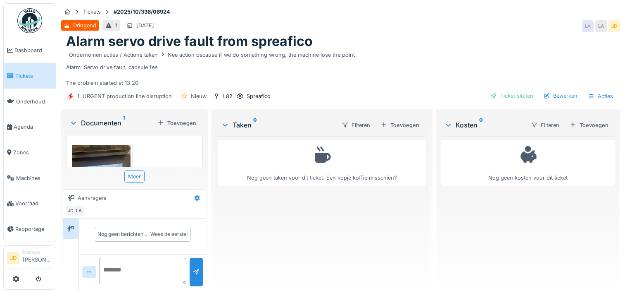
click at [102, 149] on img at bounding box center [101, 184] width 59 height 79
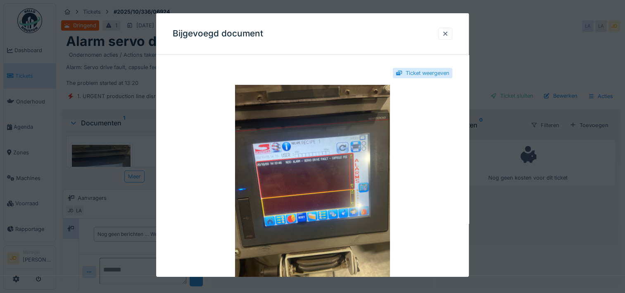
click at [518, 243] on div at bounding box center [312, 146] width 625 height 293
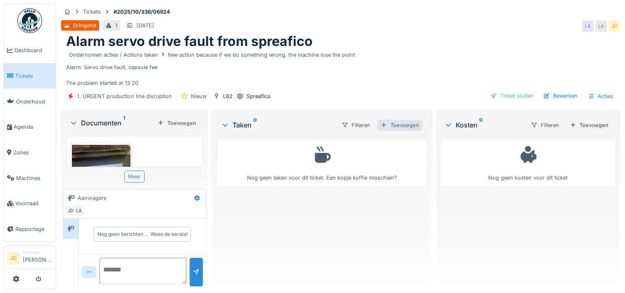
click at [401, 126] on div "Toevoegen" at bounding box center [399, 124] width 45 height 11
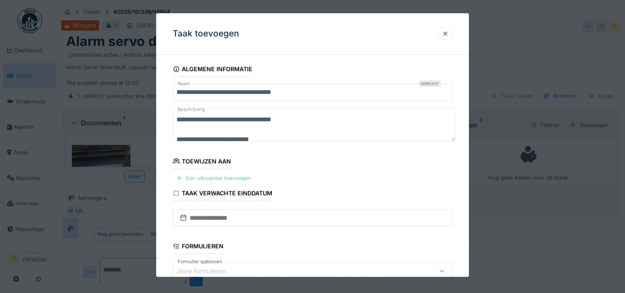
click at [203, 179] on div "Een uitvoerder toevoegen" at bounding box center [213, 177] width 81 height 11
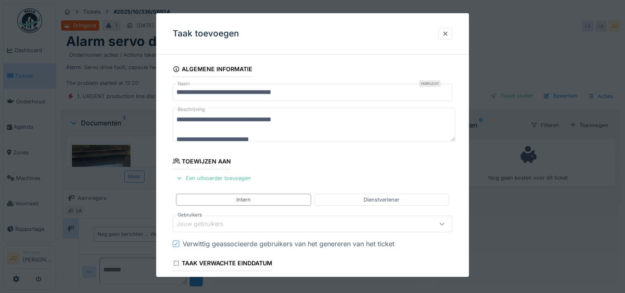
click at [222, 223] on div "Jouw gebruikers" at bounding box center [205, 223] width 59 height 9
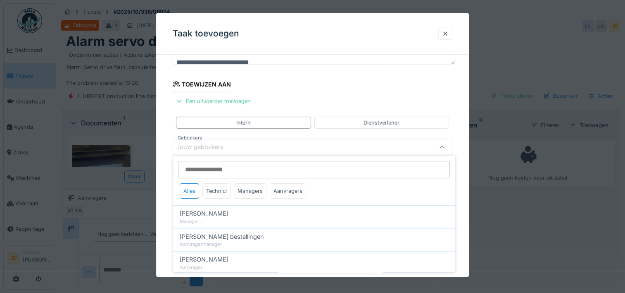
scroll to position [78, 0]
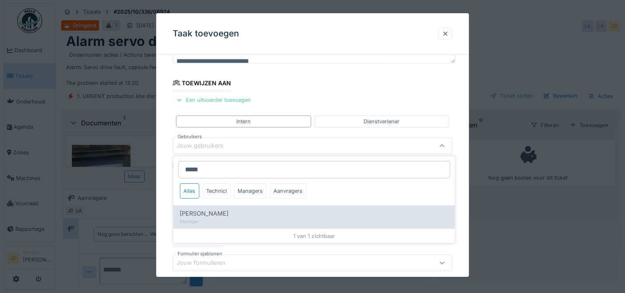
type input "*****"
click at [234, 211] on div "[PERSON_NAME]" at bounding box center [314, 213] width 269 height 9
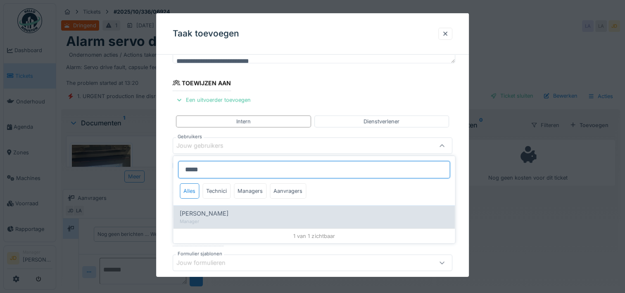
type input "****"
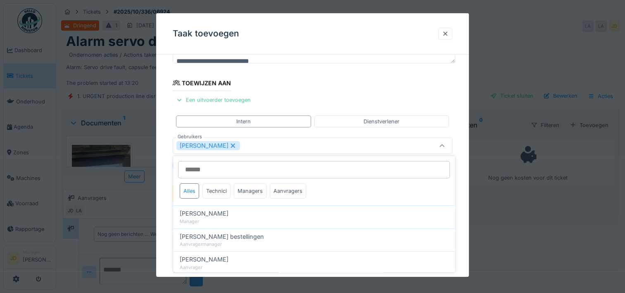
click at [446, 143] on icon at bounding box center [442, 145] width 7 height 5
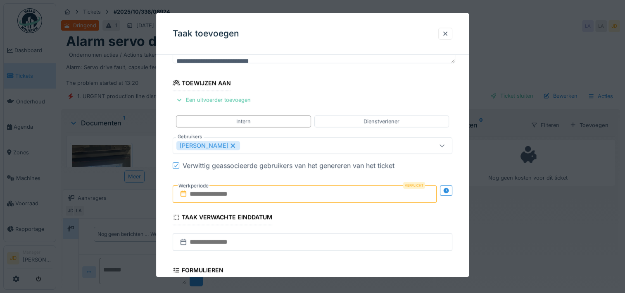
click at [235, 193] on input "text" at bounding box center [305, 193] width 264 height 17
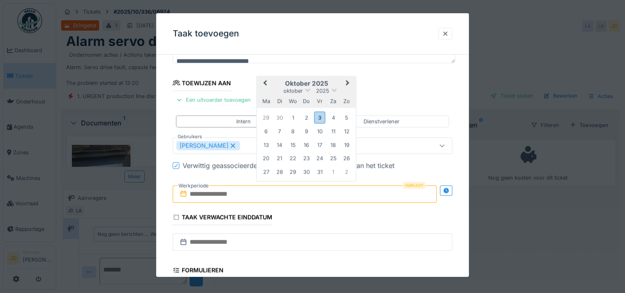
click at [326, 81] on h2 "oktober 2025" at bounding box center [306, 83] width 99 height 7
click at [319, 117] on div "3" at bounding box center [319, 117] width 11 height 12
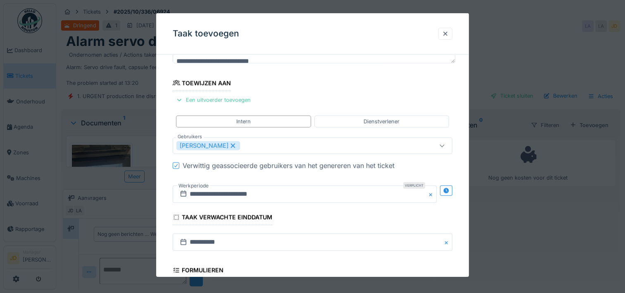
scroll to position [207, 0]
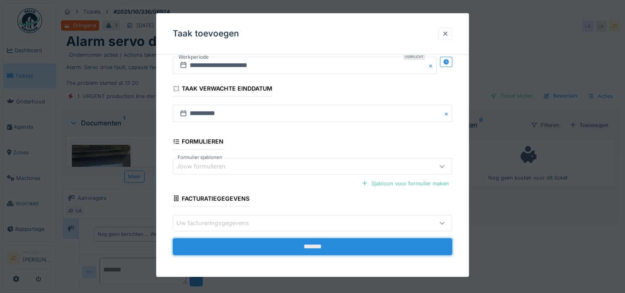
click at [307, 243] on input "*******" at bounding box center [313, 246] width 280 height 17
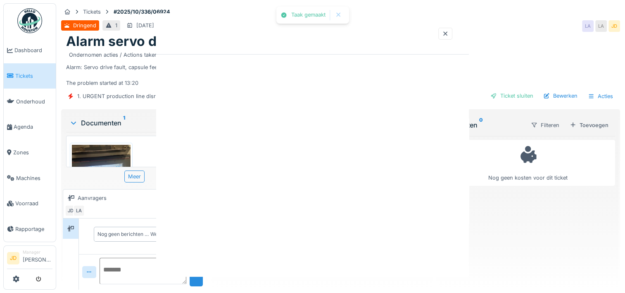
scroll to position [0, 0]
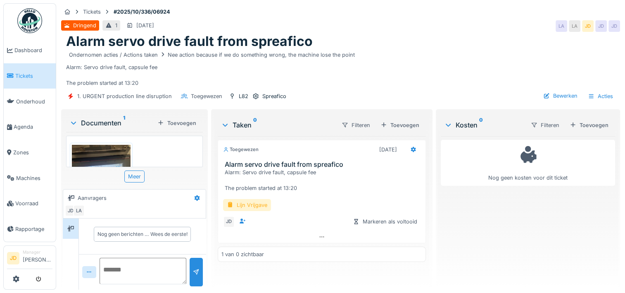
click at [250, 205] on div "Lijn Vrijgave" at bounding box center [247, 205] width 48 height 12
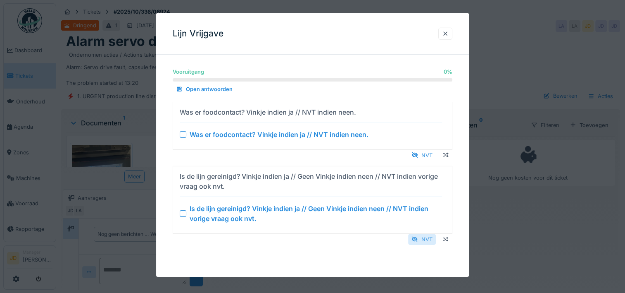
click at [428, 238] on div "NVT" at bounding box center [422, 238] width 28 height 11
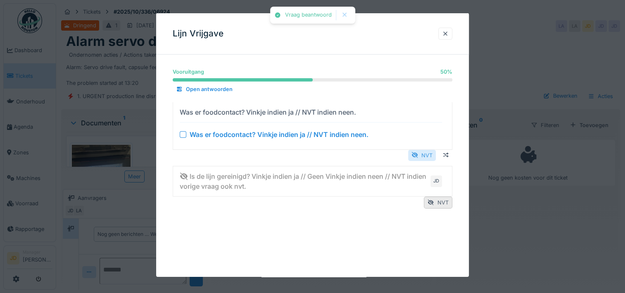
click at [424, 156] on div "NVT" at bounding box center [422, 154] width 28 height 11
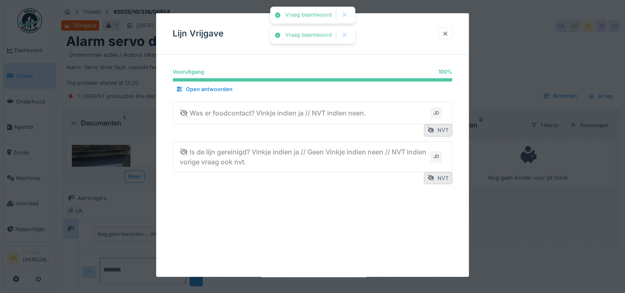
click at [491, 248] on div at bounding box center [312, 146] width 625 height 293
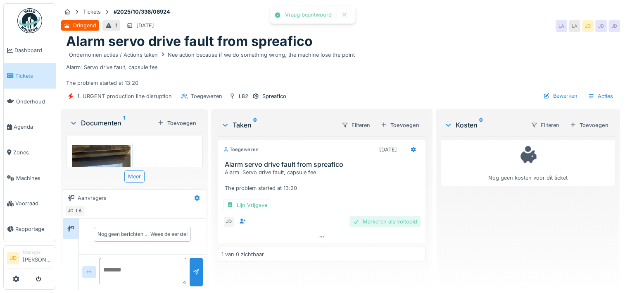
click at [395, 220] on div "Markeren als voltooid" at bounding box center [385, 221] width 71 height 11
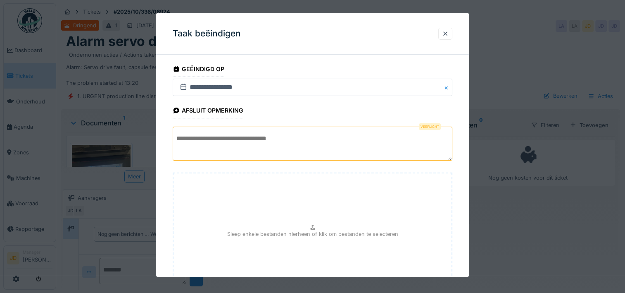
click at [305, 141] on textarea at bounding box center [313, 143] width 280 height 34
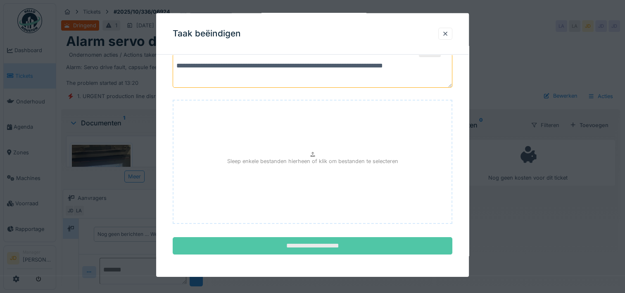
type textarea "**********"
click at [325, 237] on input "**********" at bounding box center [313, 245] width 280 height 17
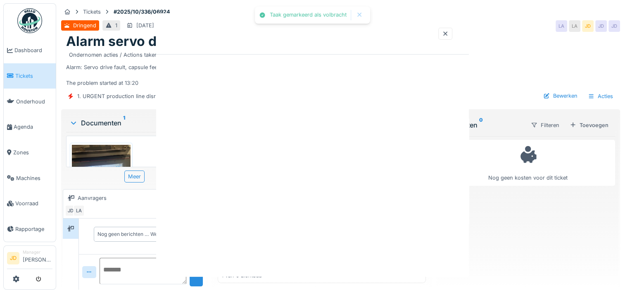
scroll to position [0, 0]
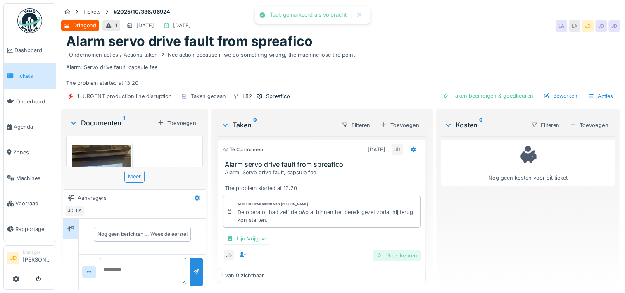
click at [374, 254] on div "Goedkeuren" at bounding box center [397, 255] width 48 height 11
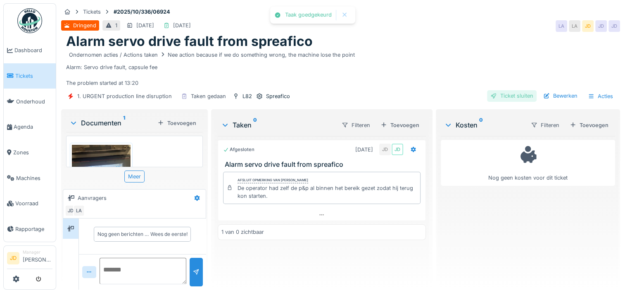
click at [500, 99] on div "Ticket sluiten" at bounding box center [512, 95] width 50 height 11
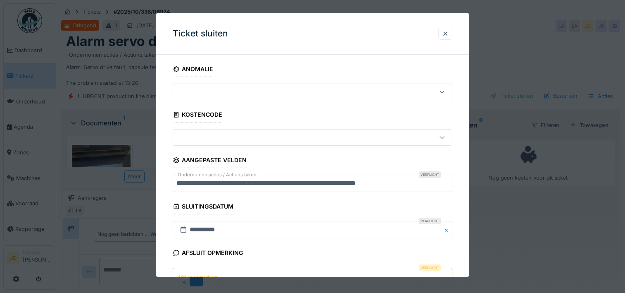
scroll to position [60, 0]
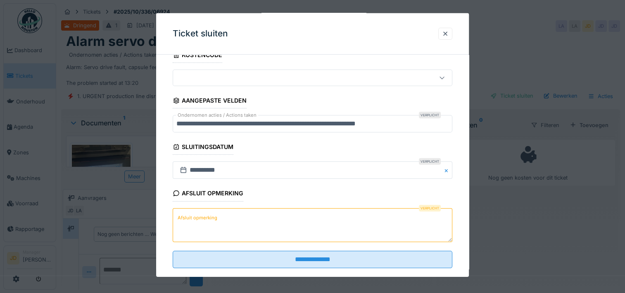
click at [296, 217] on textarea "Afsluit opmerking" at bounding box center [313, 224] width 280 height 34
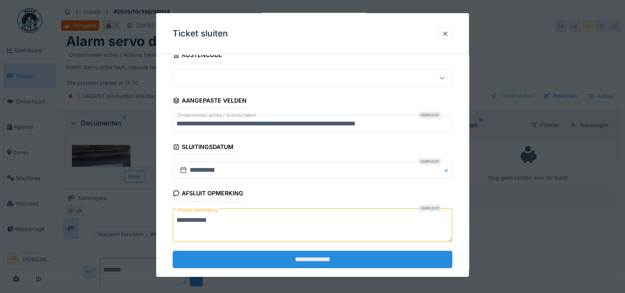
type textarea "**********"
click at [302, 258] on input "**********" at bounding box center [313, 258] width 280 height 17
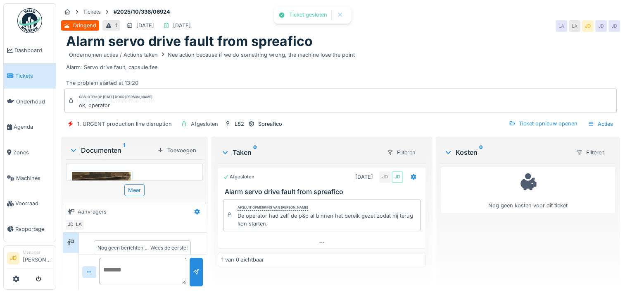
scroll to position [9, 0]
